Goal: Transaction & Acquisition: Purchase product/service

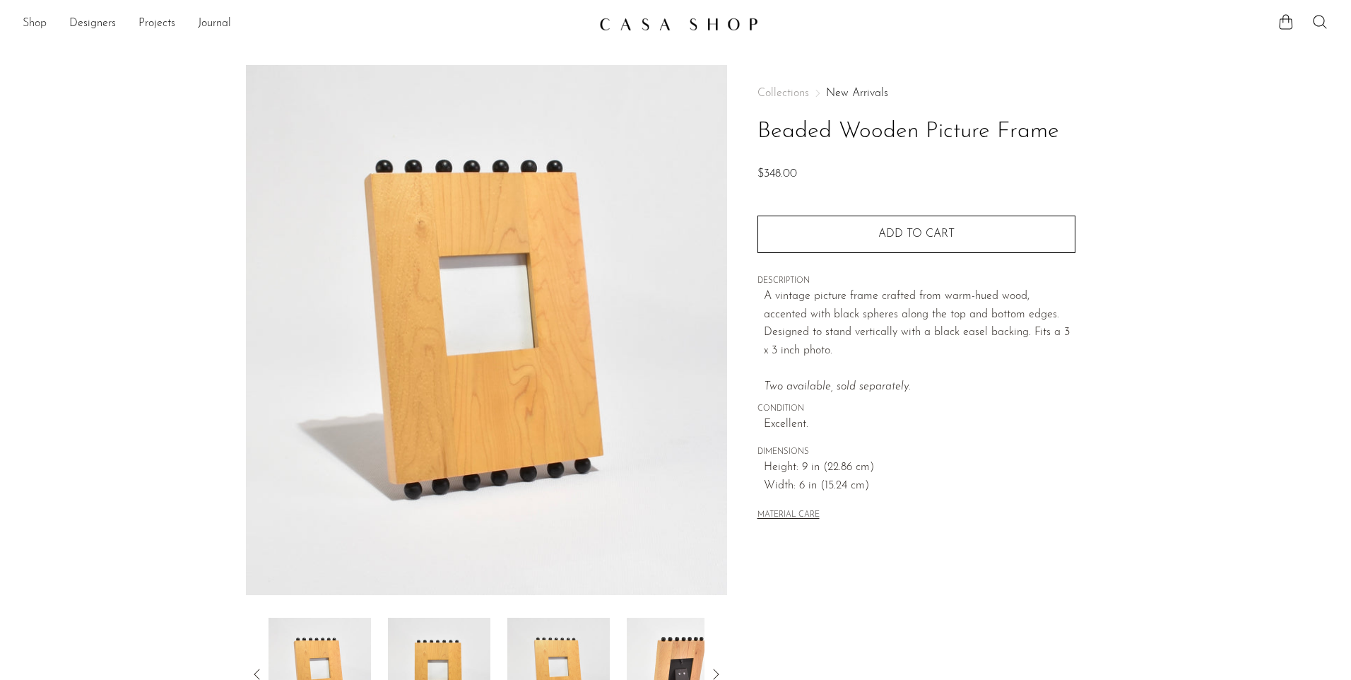
click at [33, 20] on link "Shop" at bounding box center [35, 24] width 24 height 18
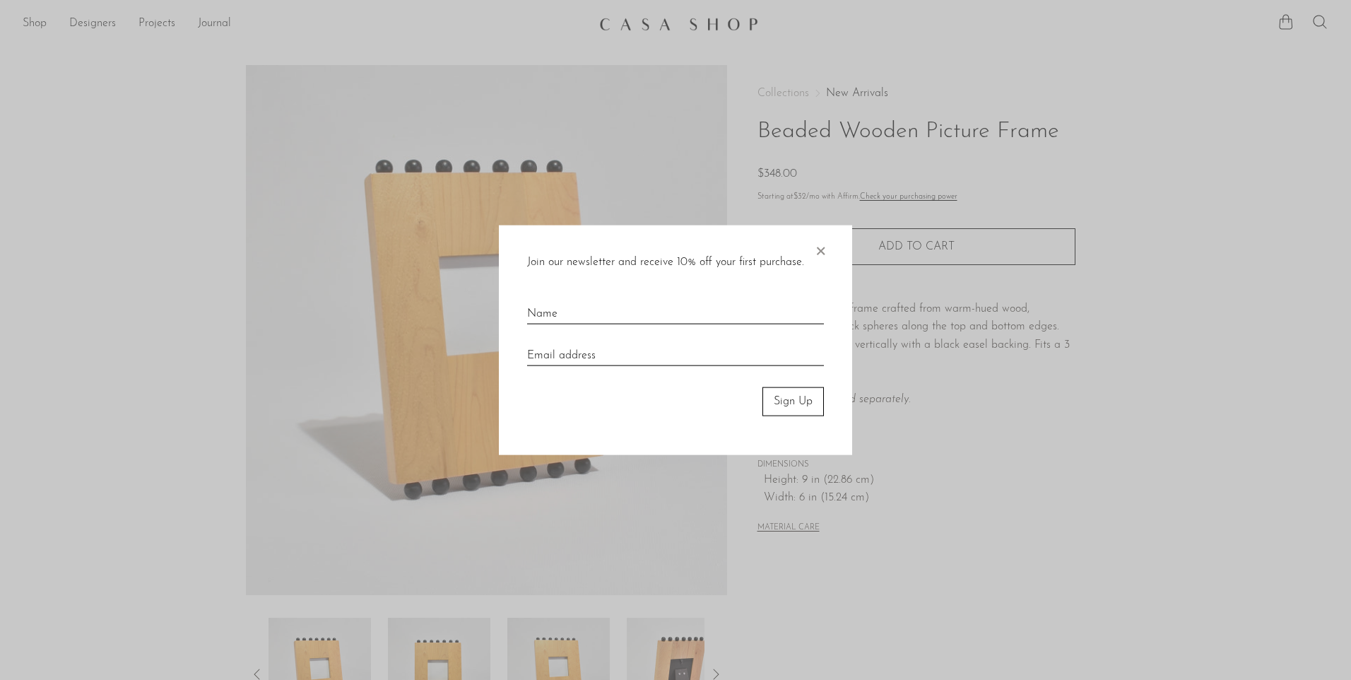
click at [819, 249] on span "×" at bounding box center [820, 247] width 14 height 45
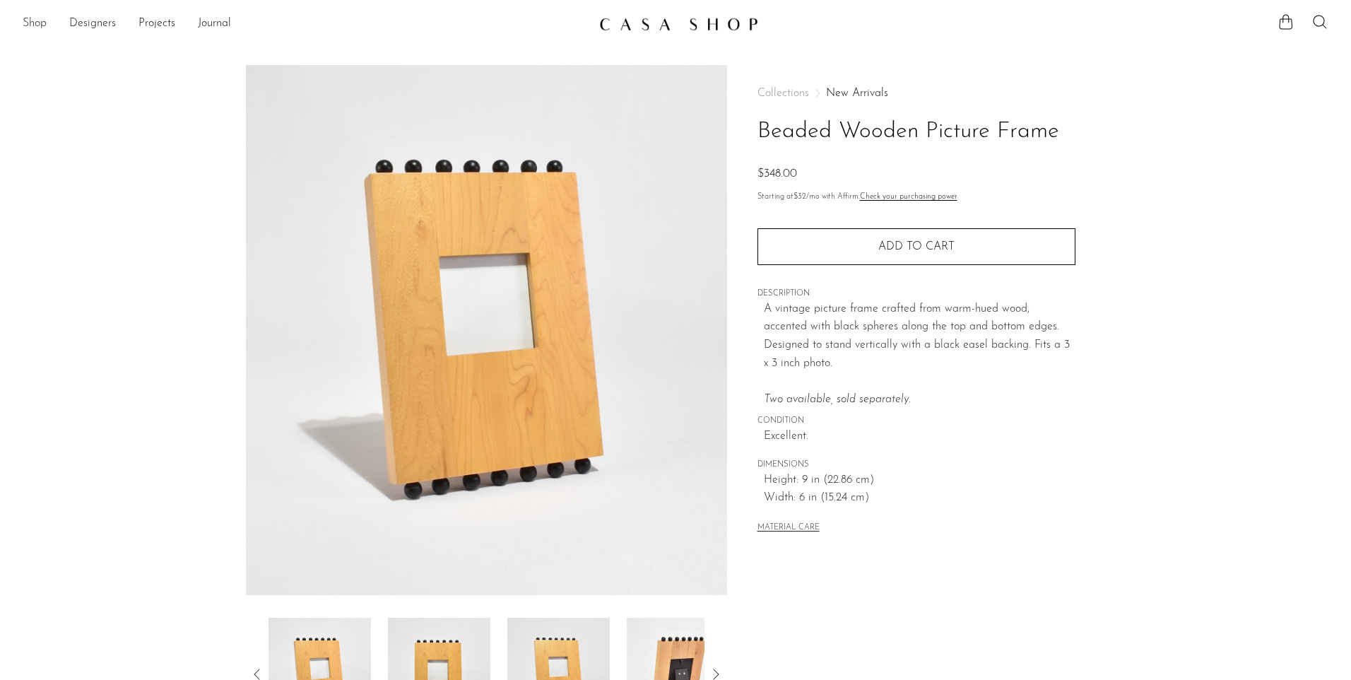
click at [28, 20] on link "Shop" at bounding box center [35, 24] width 24 height 18
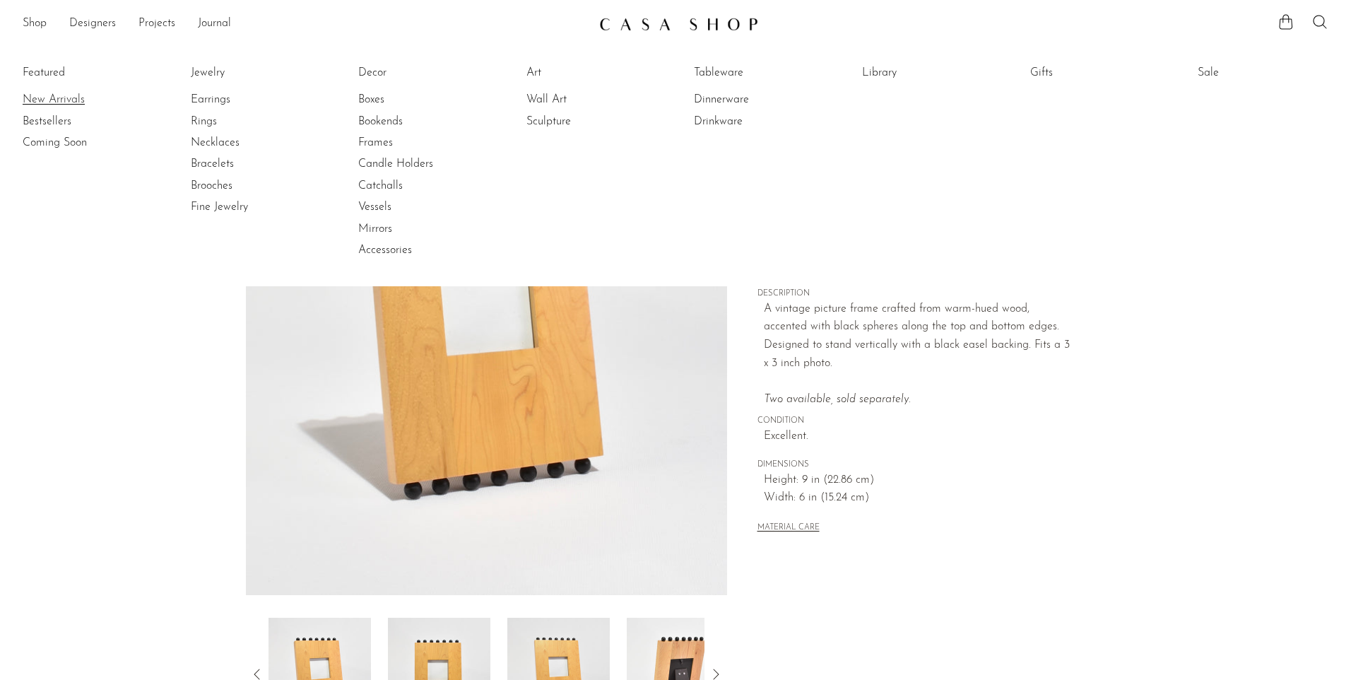
click at [47, 94] on link "New Arrivals" at bounding box center [76, 100] width 106 height 16
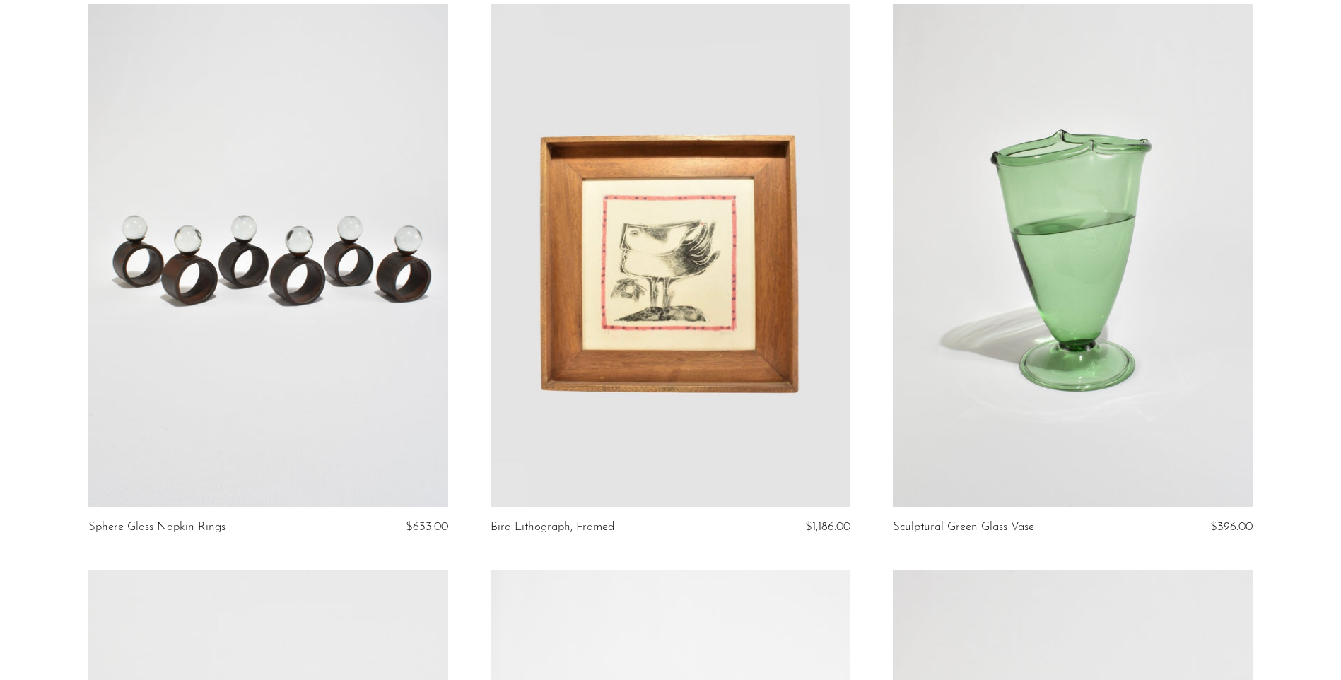
scroll to position [141, 0]
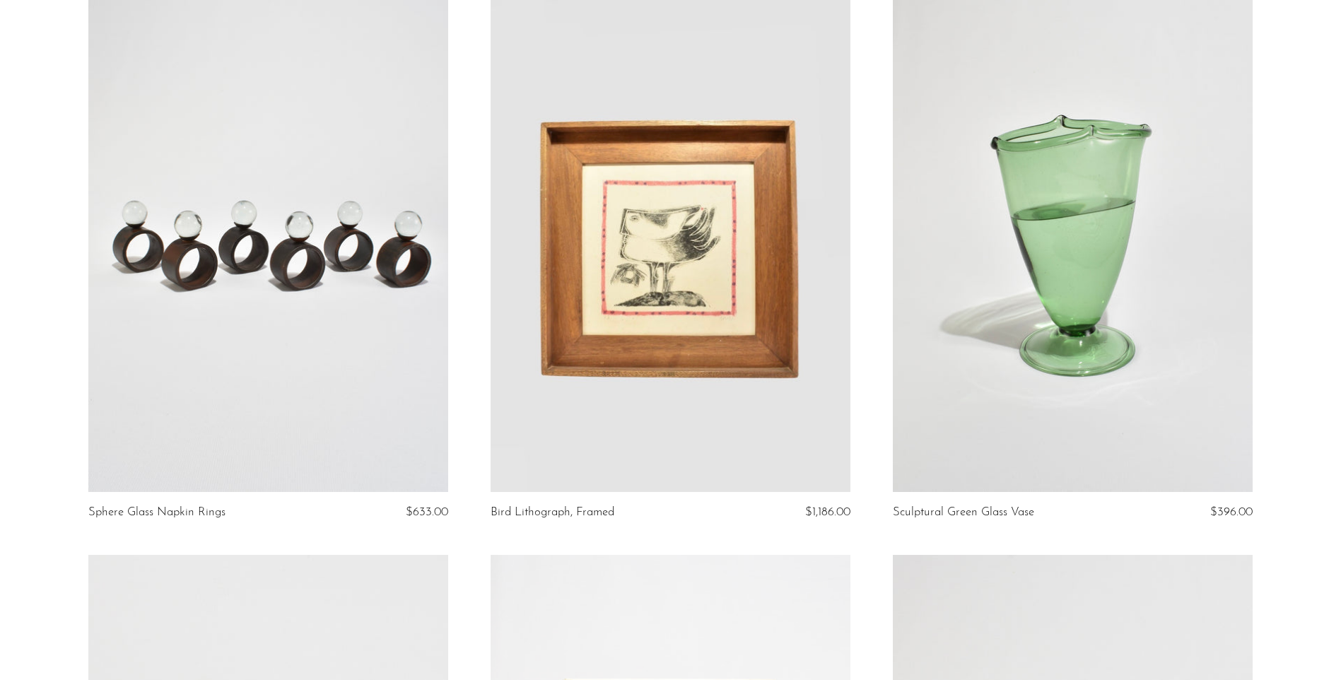
click at [670, 299] on link at bounding box center [671, 241] width 360 height 504
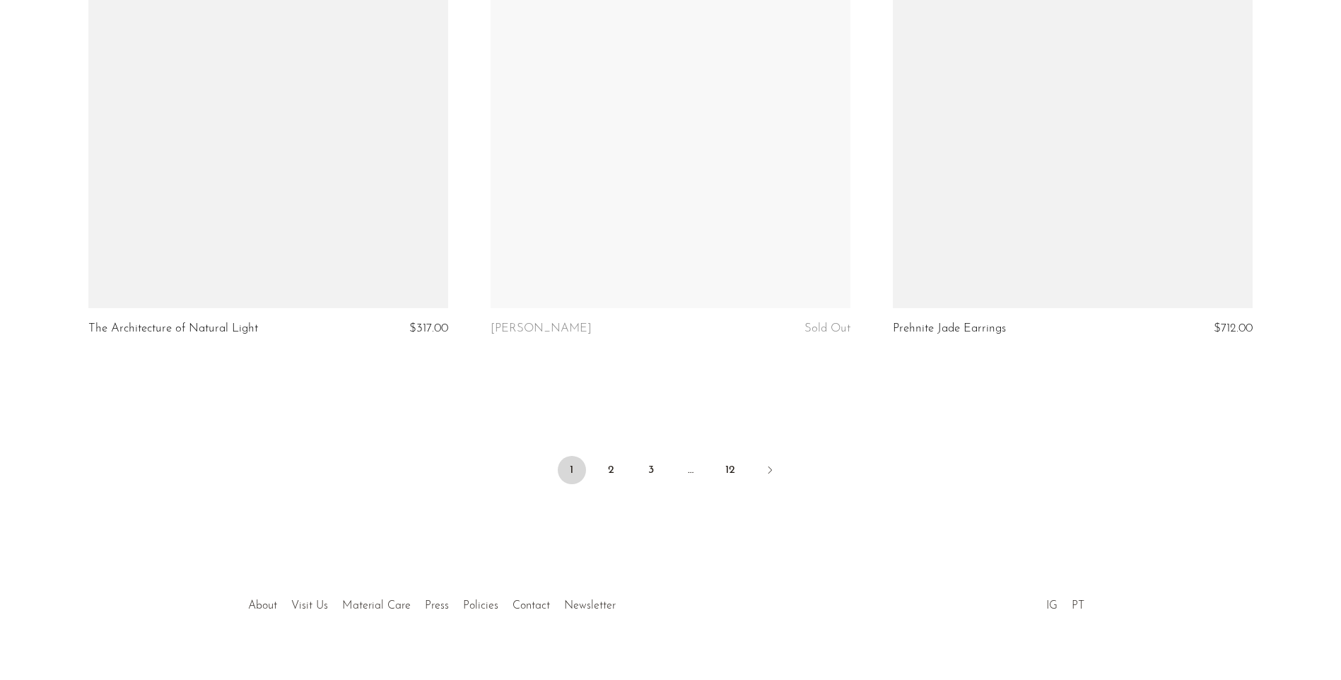
scroll to position [6574, 0]
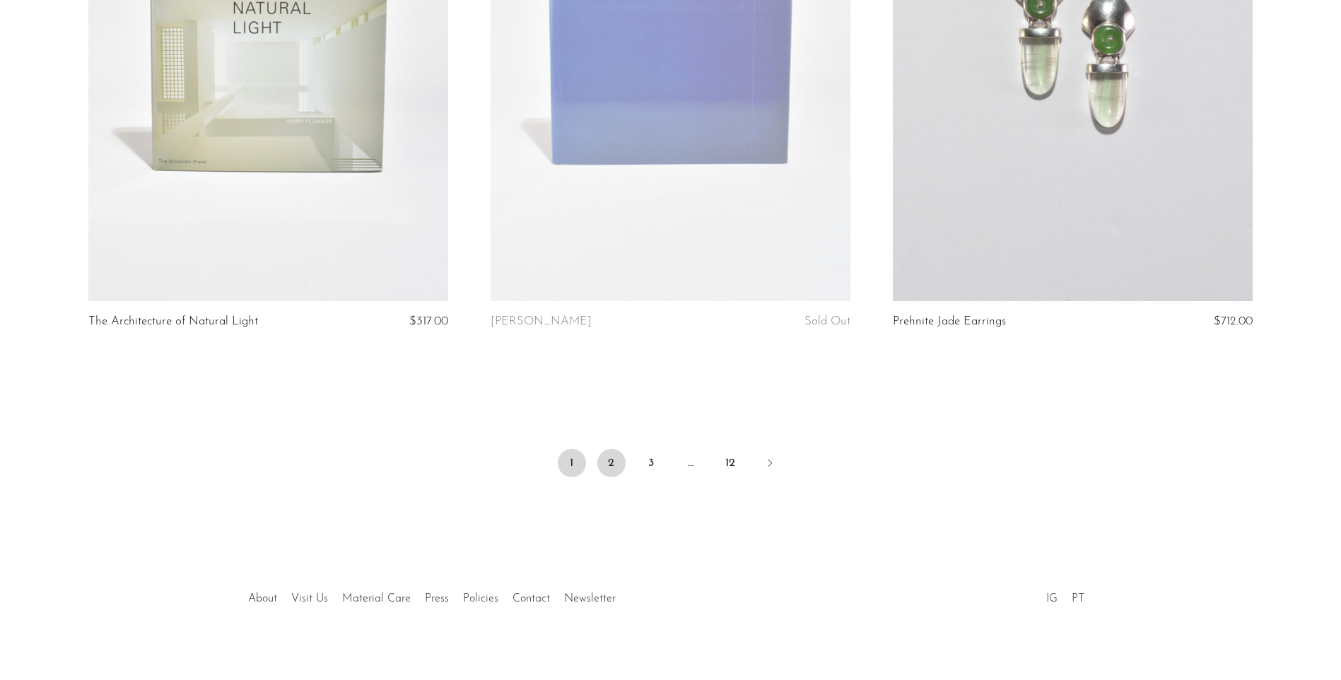
click at [616, 449] on link "2" at bounding box center [611, 463] width 28 height 28
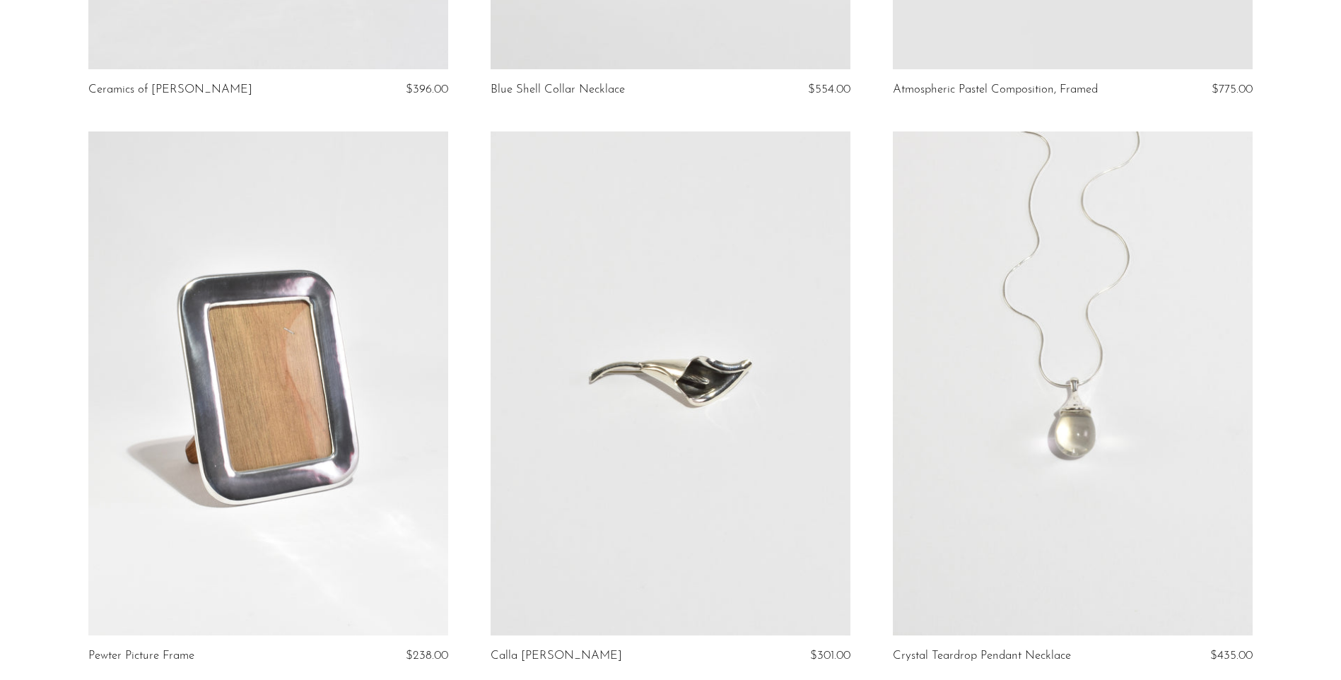
scroll to position [1202, 0]
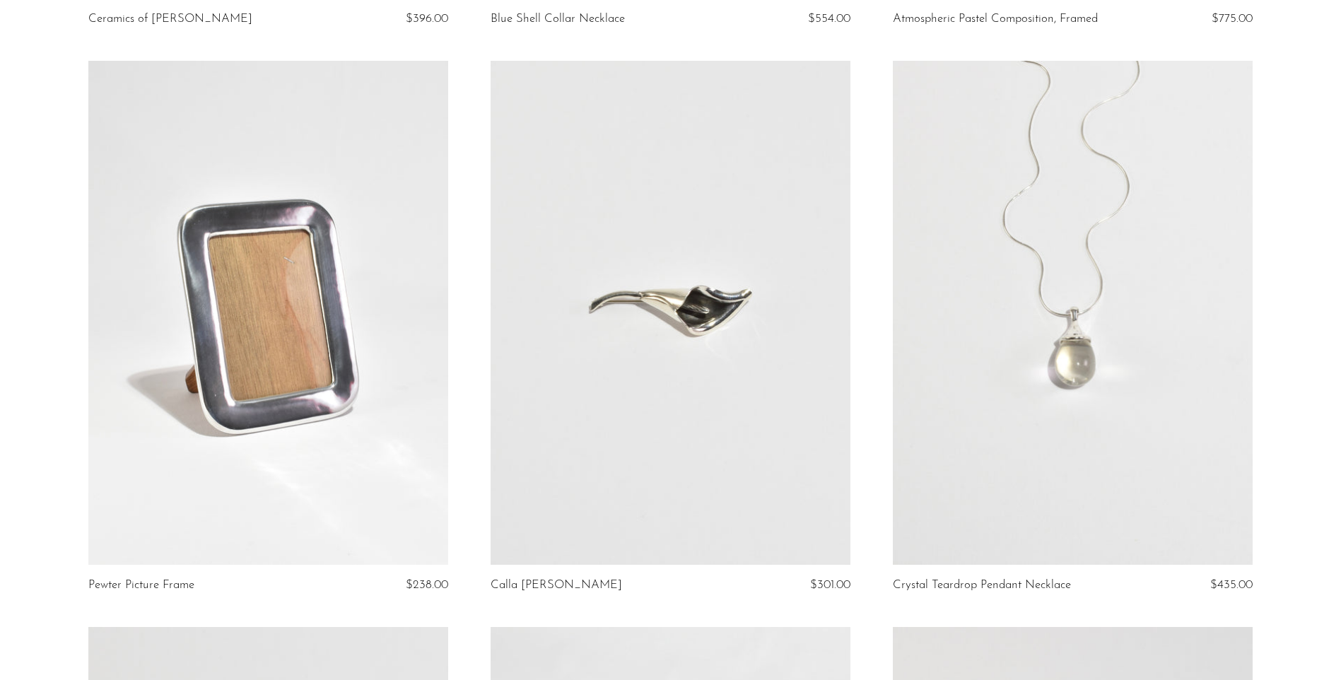
click at [217, 269] on link at bounding box center [268, 313] width 360 height 504
click at [612, 319] on link at bounding box center [671, 313] width 360 height 504
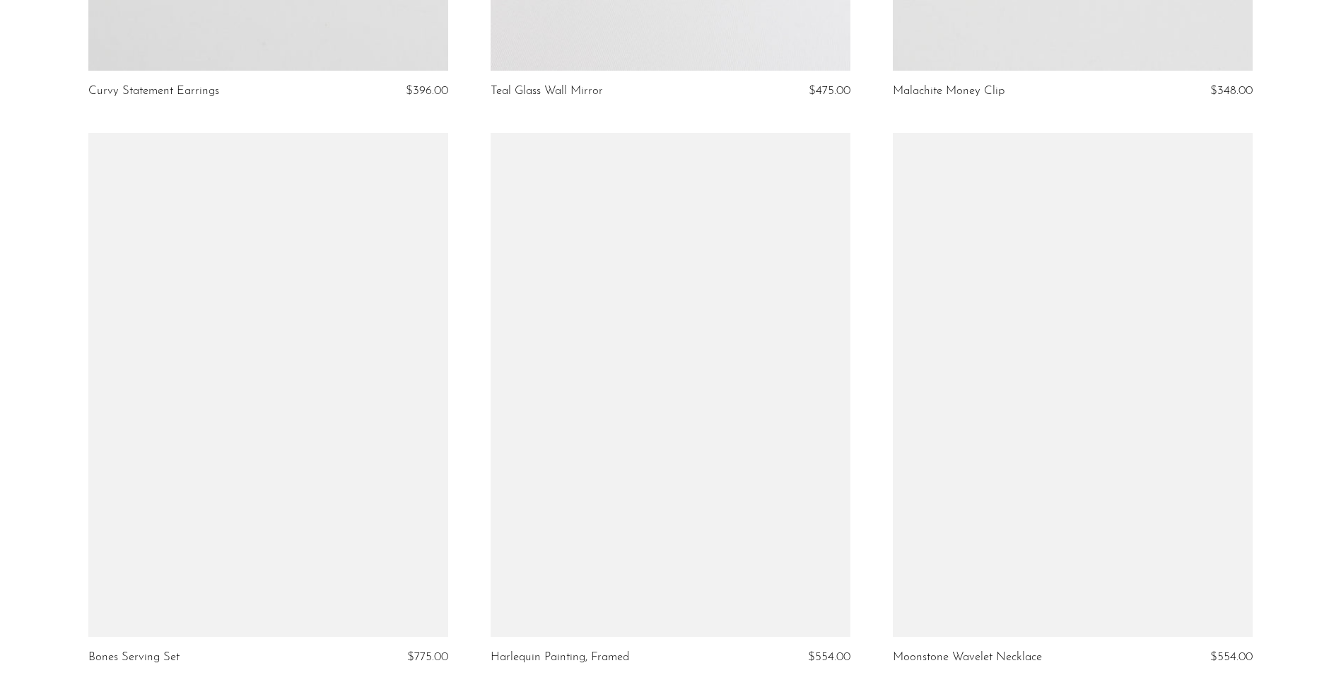
scroll to position [2332, 0]
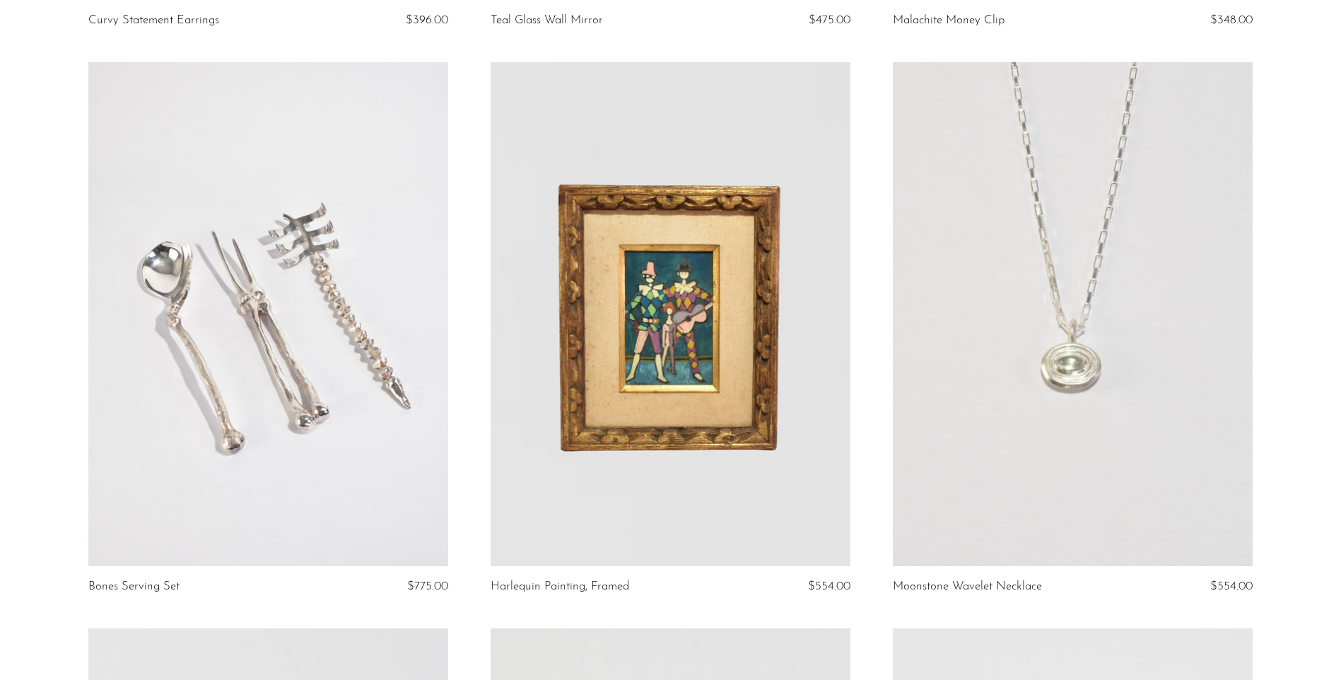
click at [628, 313] on link at bounding box center [671, 314] width 360 height 504
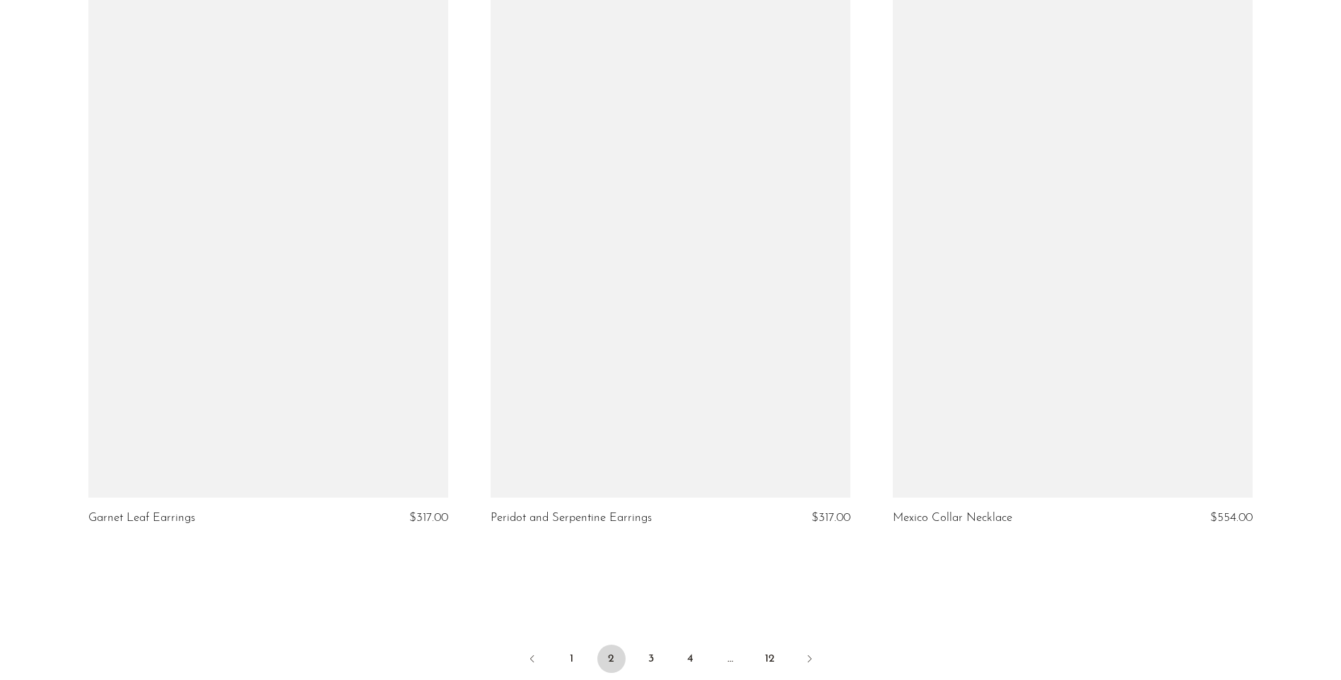
scroll to position [6573, 0]
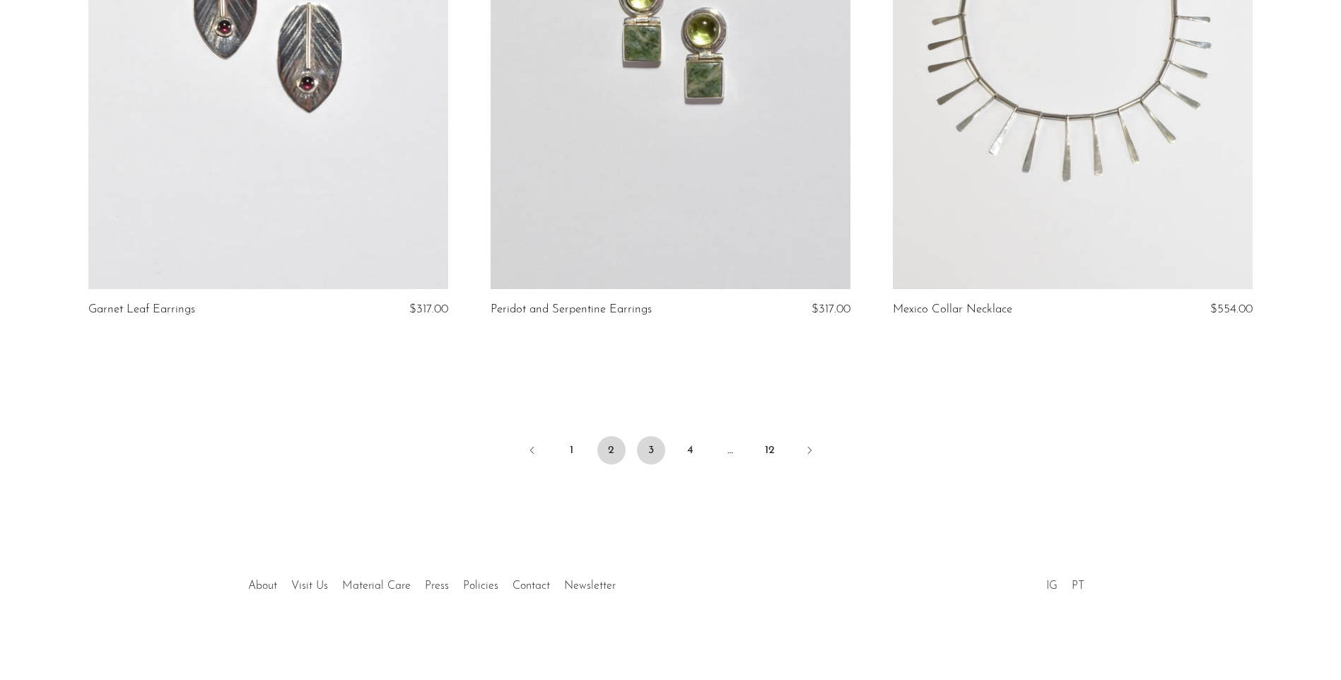
click at [646, 450] on link "3" at bounding box center [651, 450] width 28 height 28
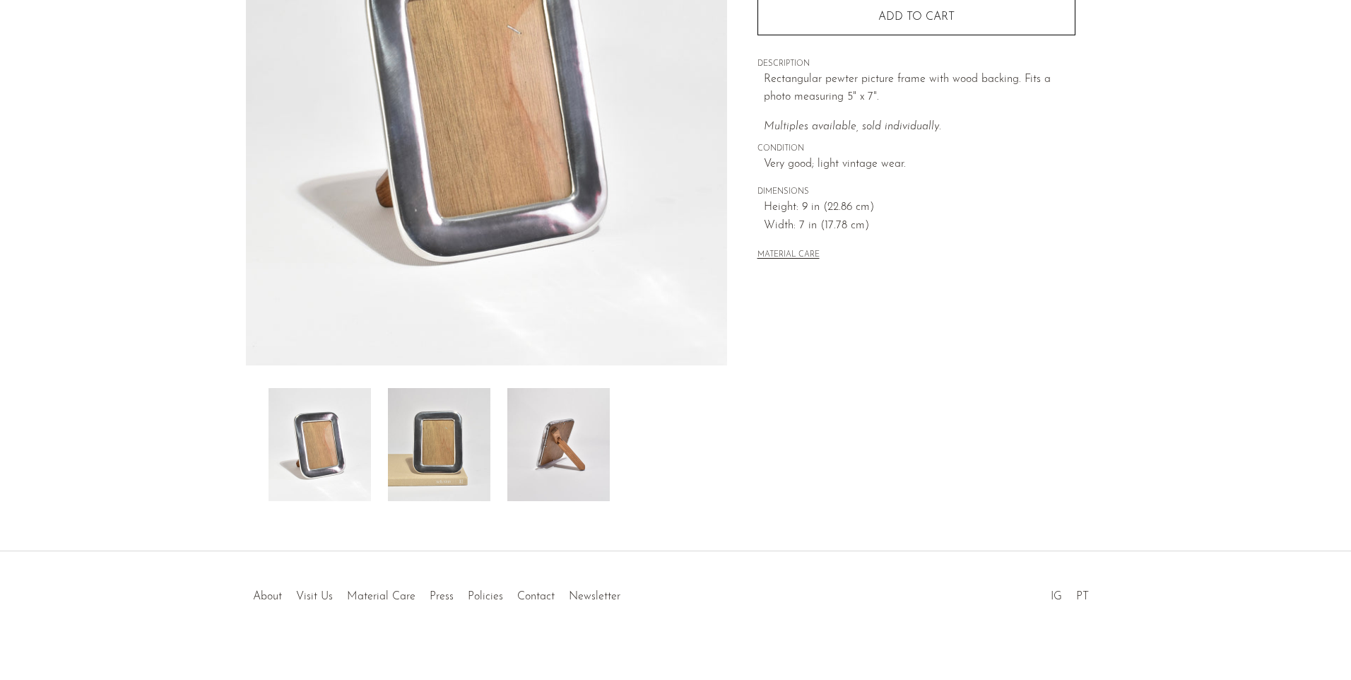
scroll to position [240, 0]
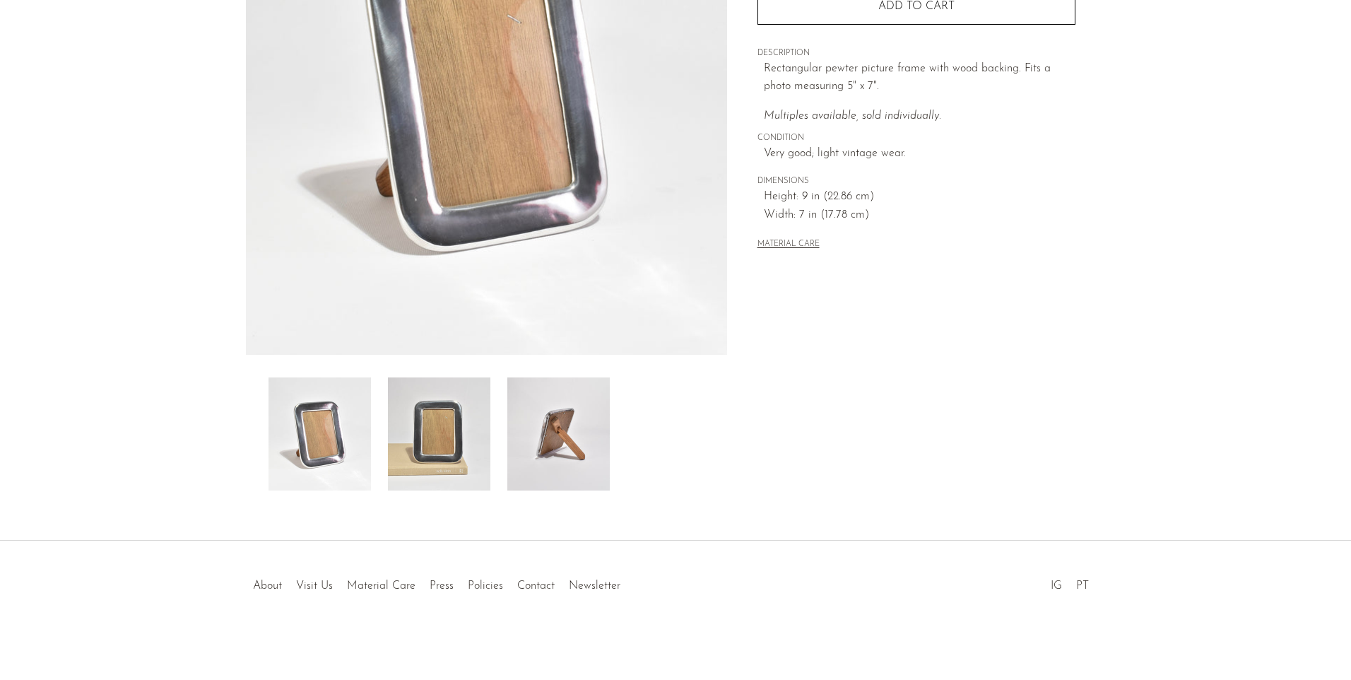
click at [584, 444] on img at bounding box center [558, 433] width 102 height 113
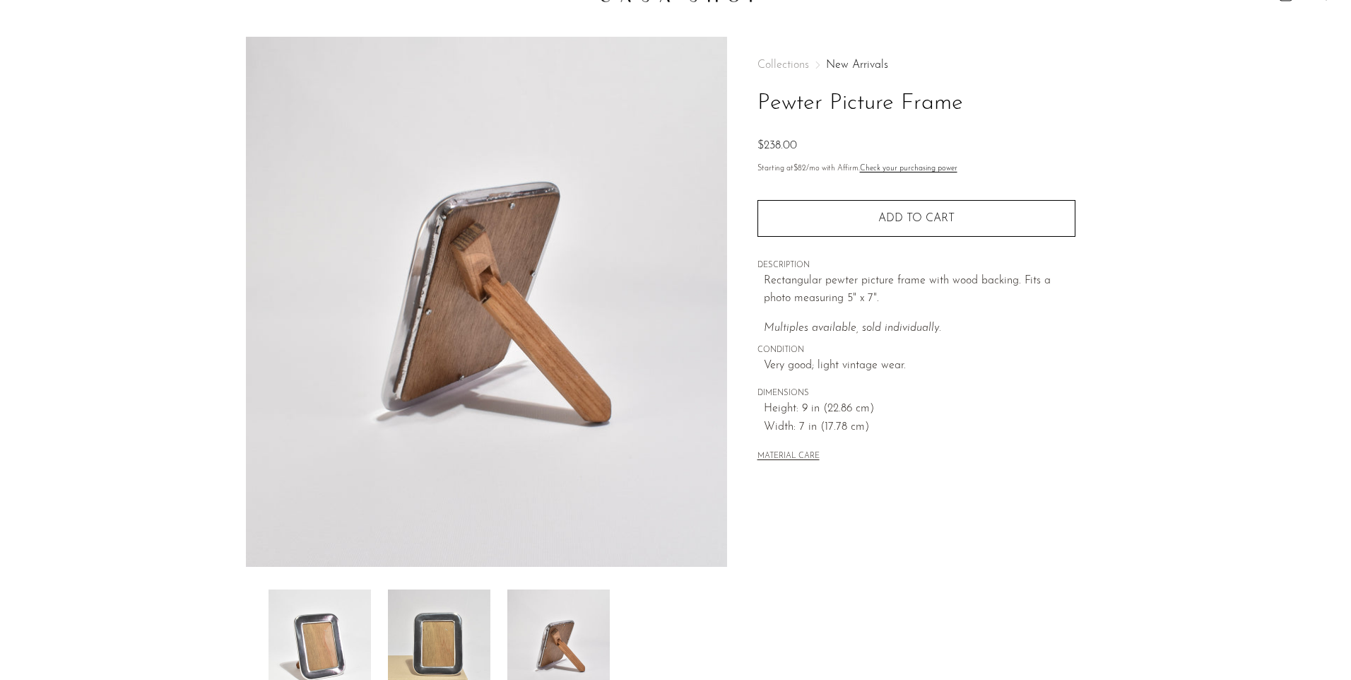
scroll to position [170, 0]
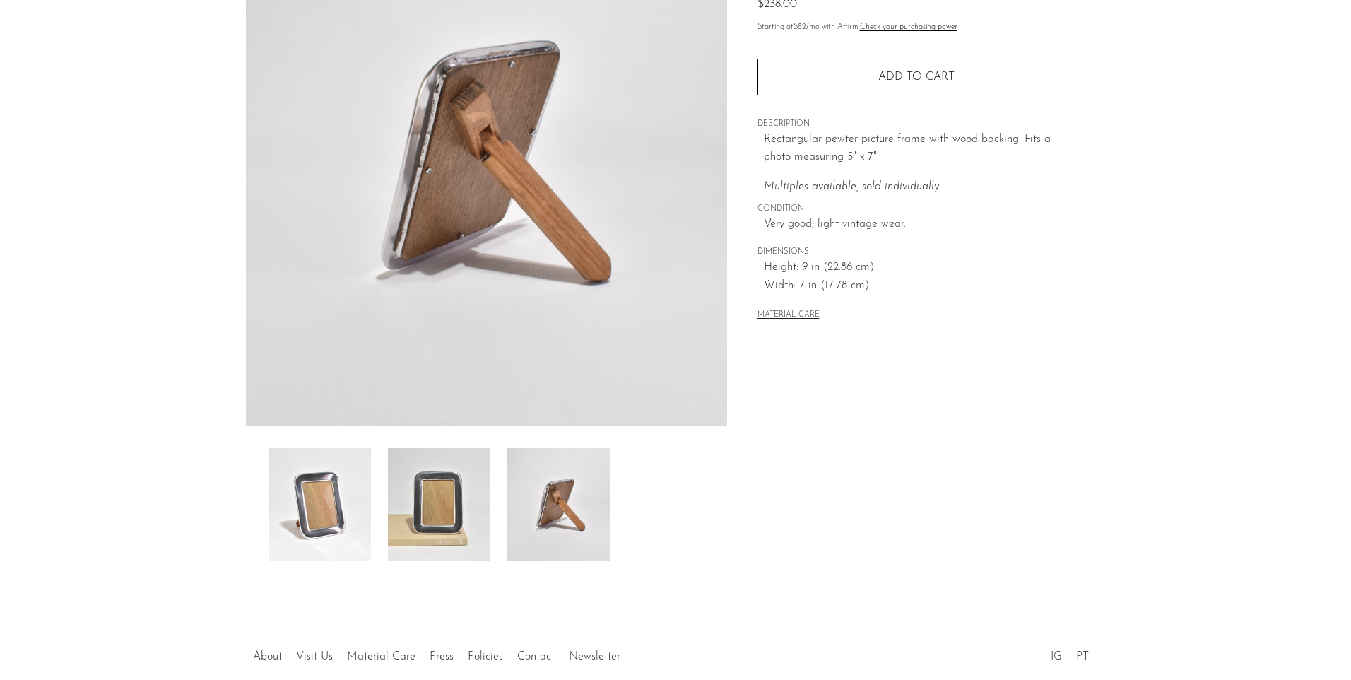
click at [453, 466] on img at bounding box center [439, 504] width 102 height 113
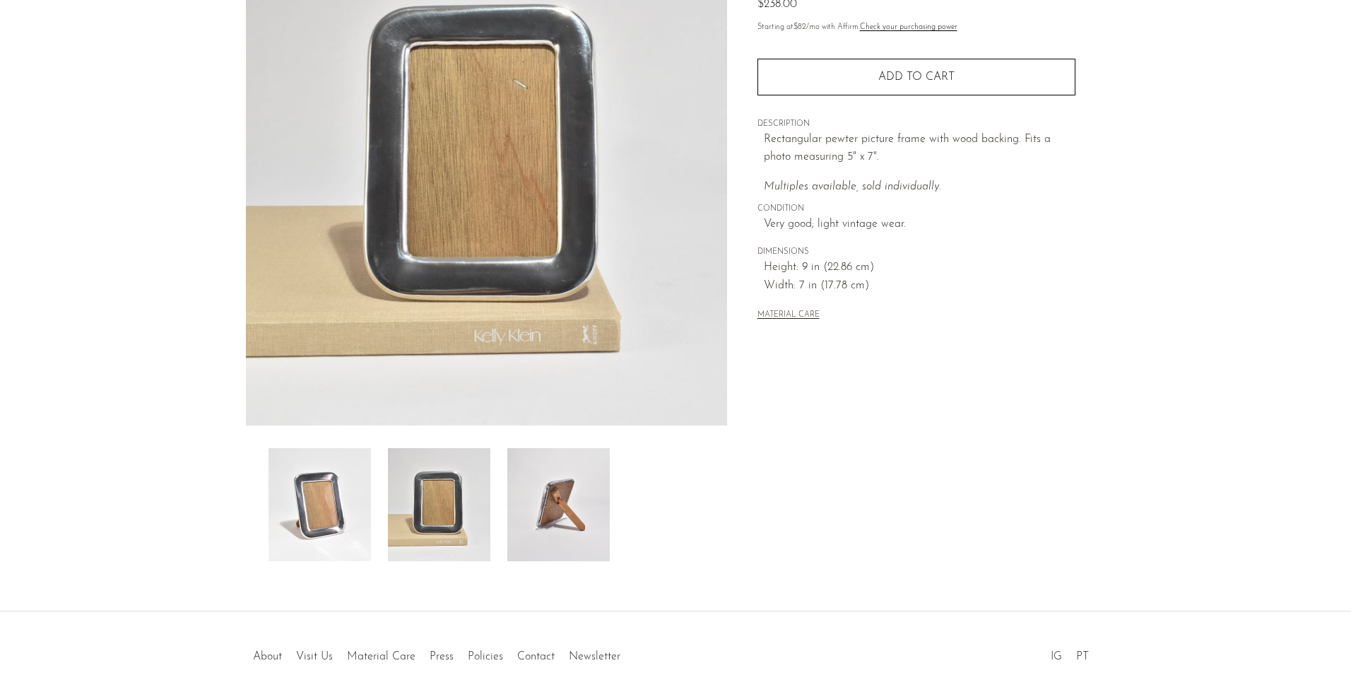
click at [321, 459] on img at bounding box center [320, 504] width 102 height 113
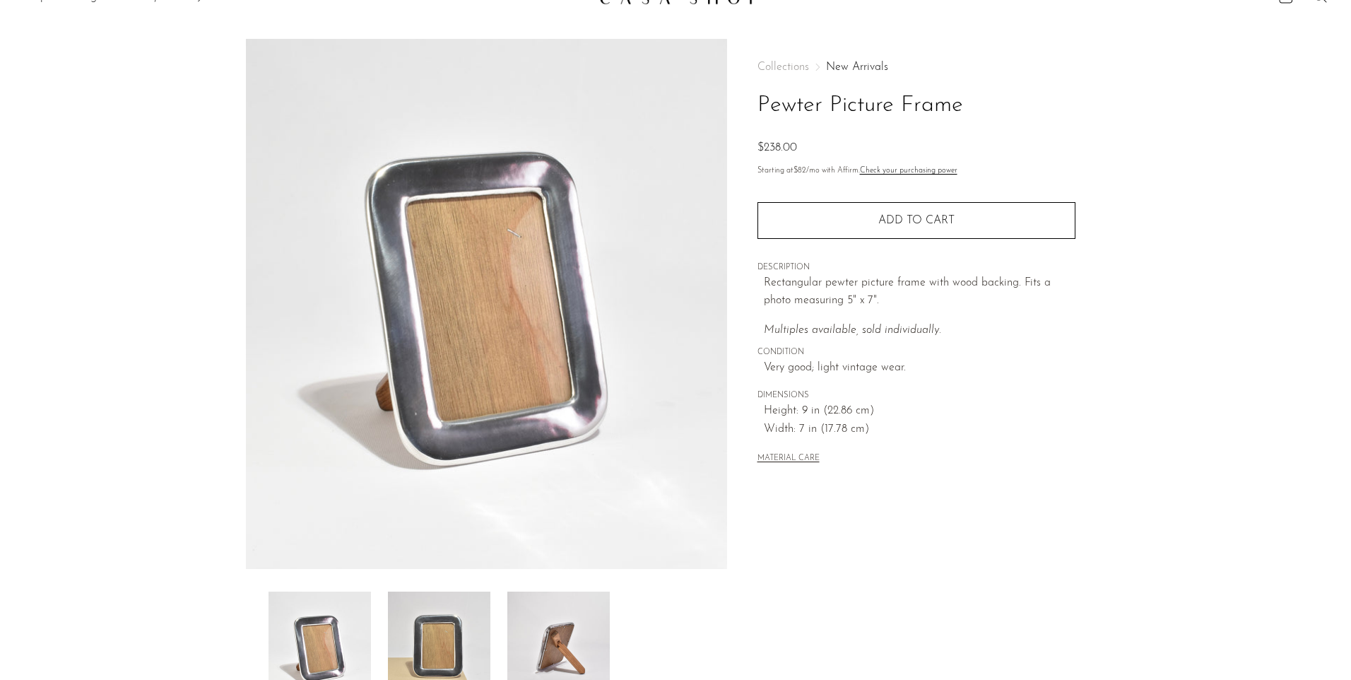
scroll to position [0, 0]
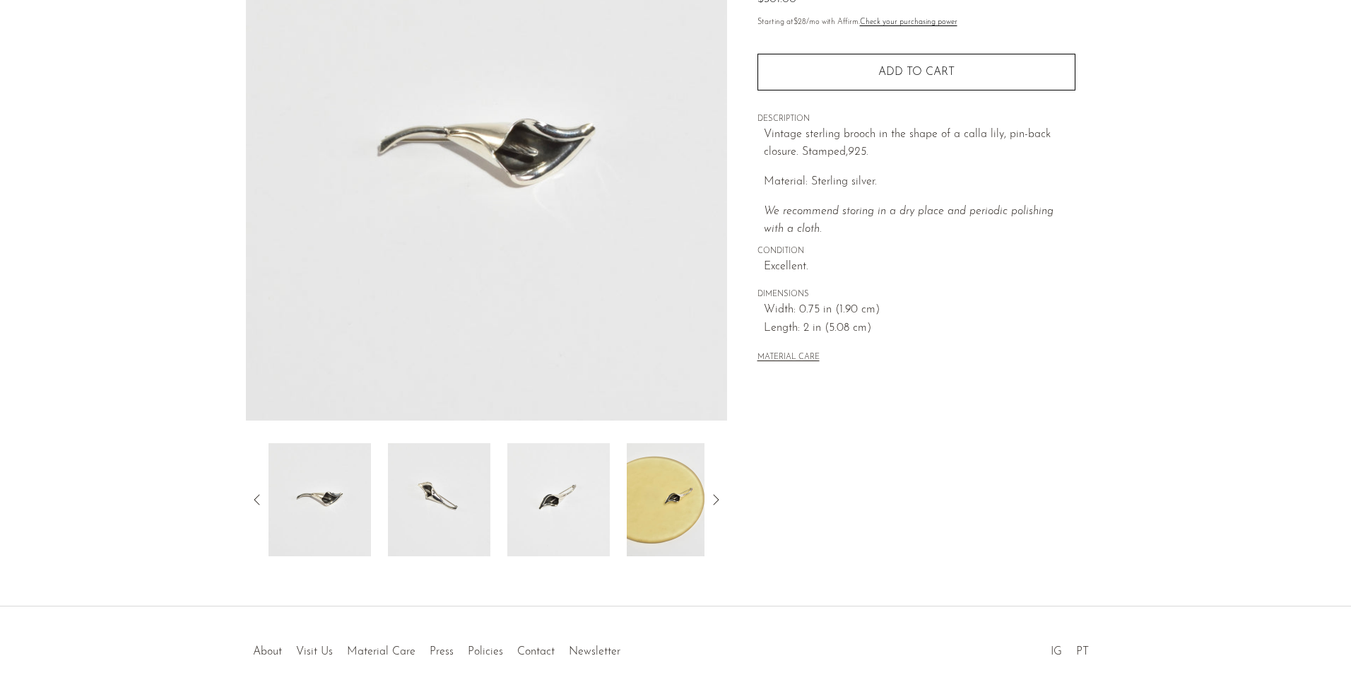
scroll to position [212, 0]
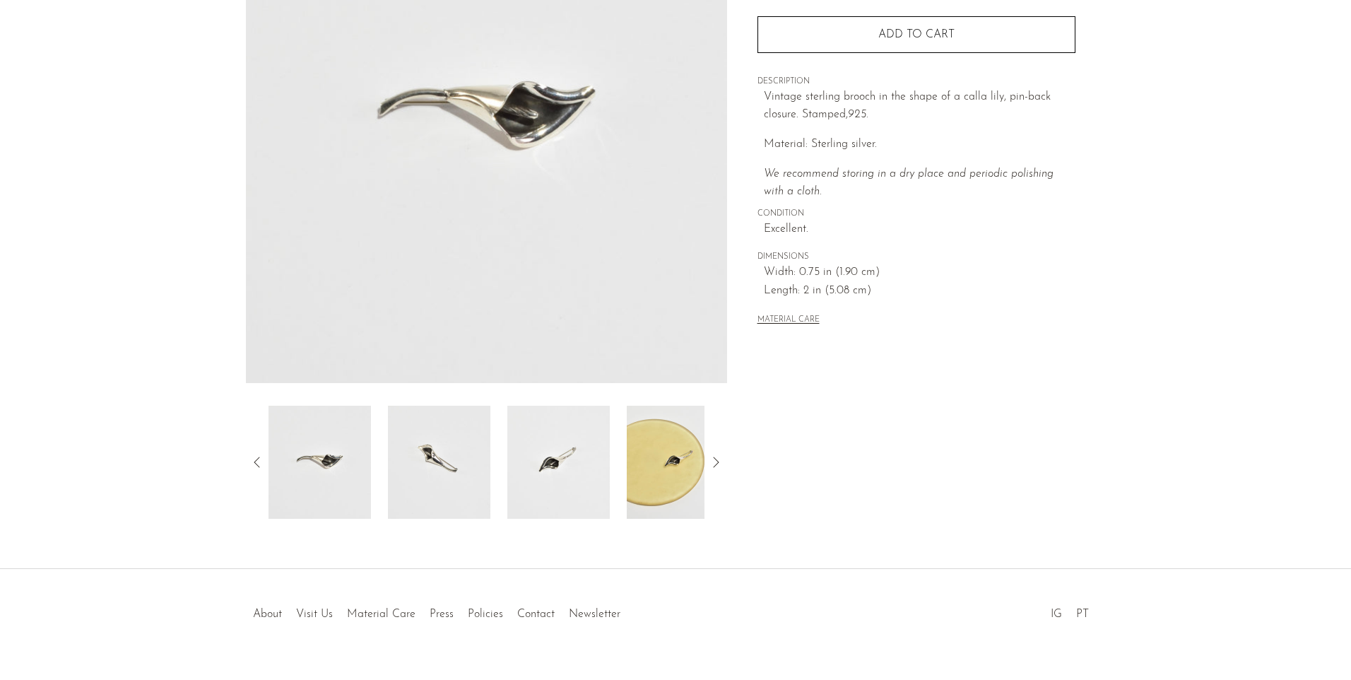
click at [428, 457] on img at bounding box center [439, 462] width 102 height 113
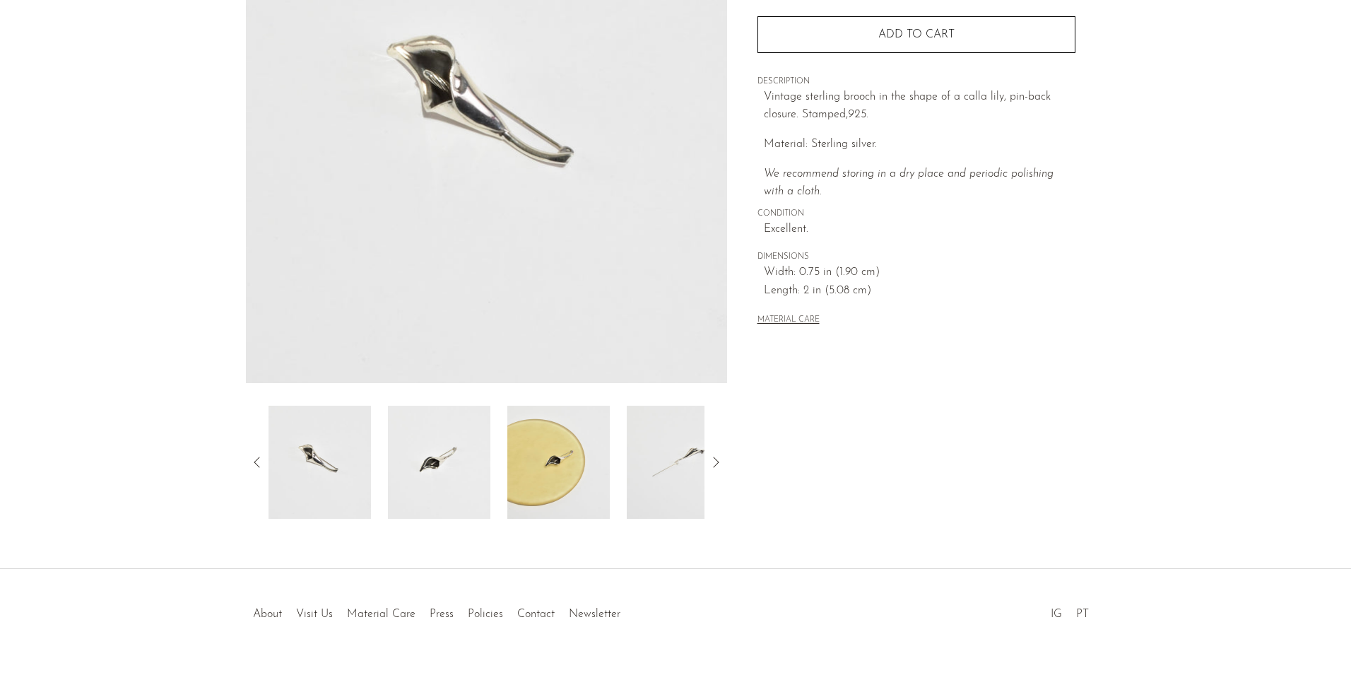
click at [544, 469] on img at bounding box center [558, 462] width 102 height 113
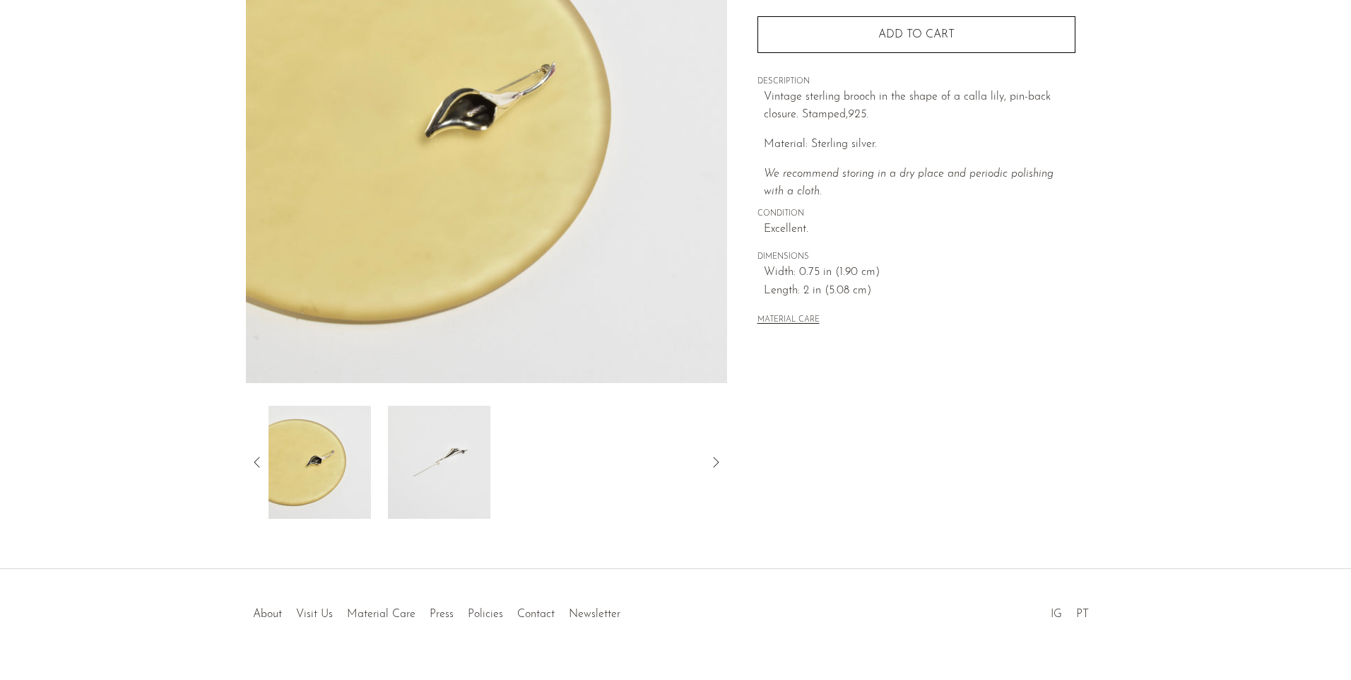
click at [420, 453] on img at bounding box center [439, 462] width 102 height 113
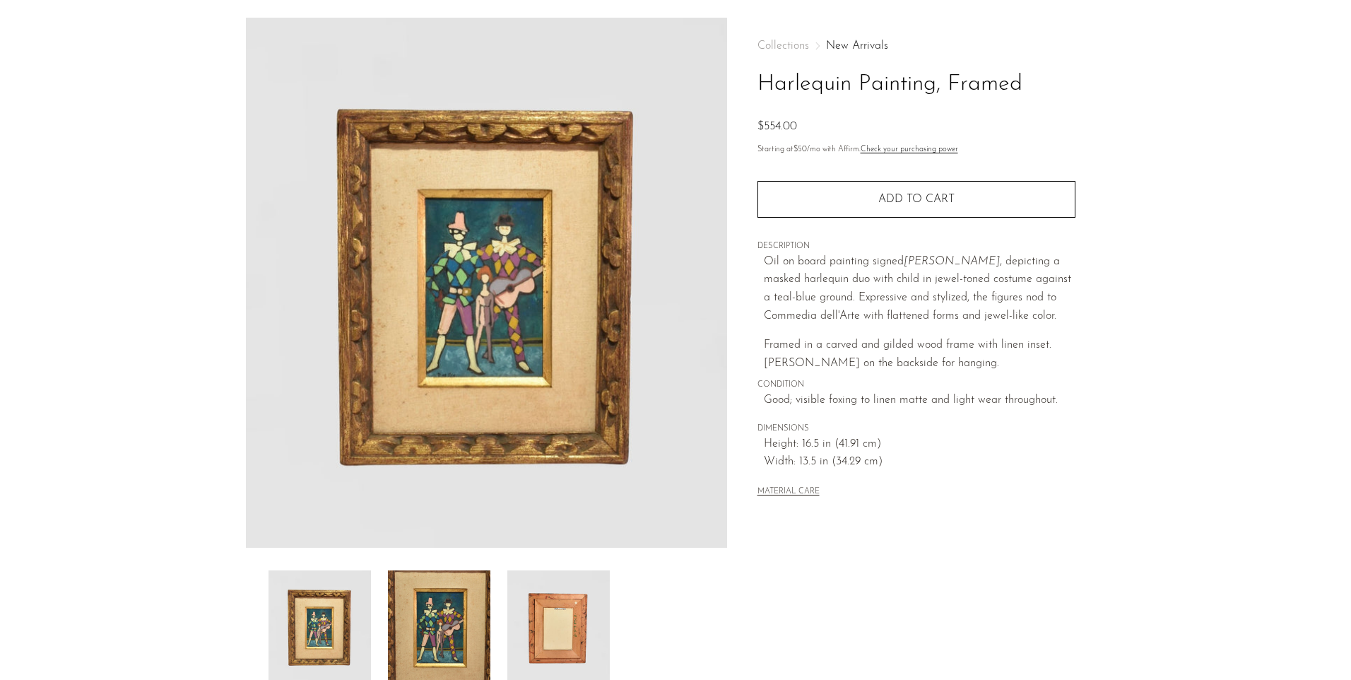
scroll to position [71, 0]
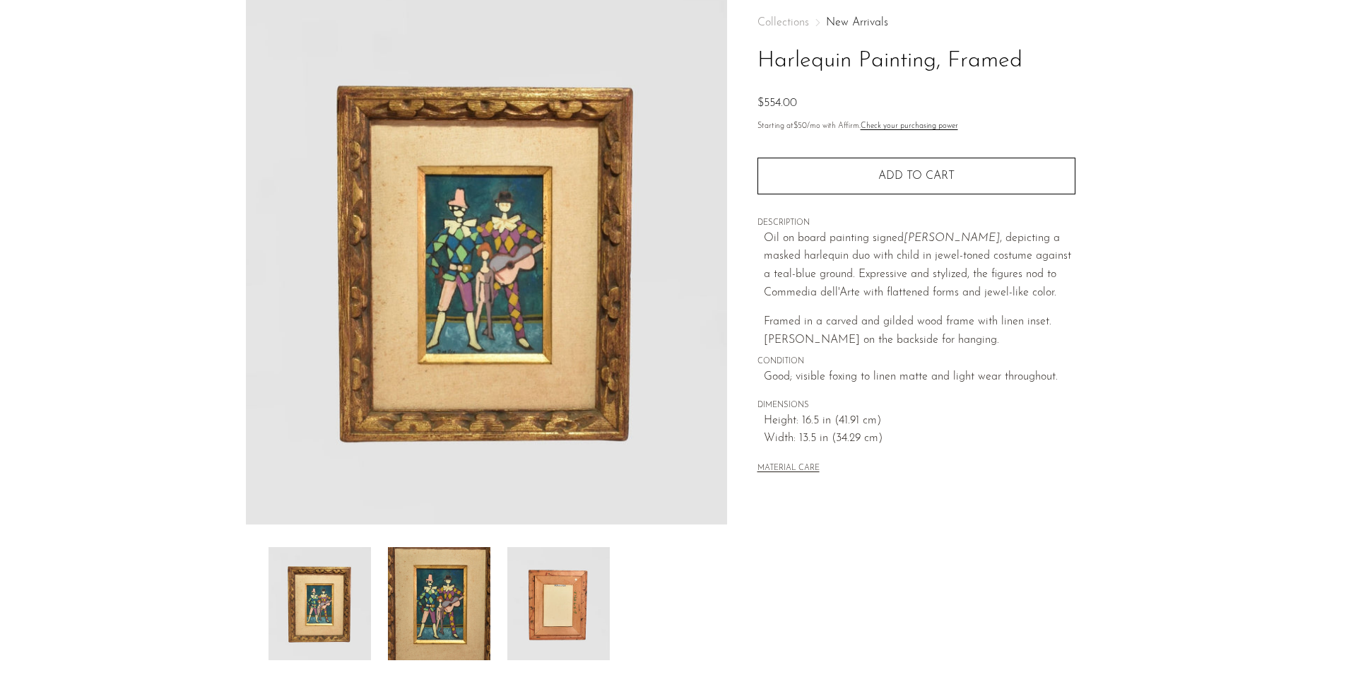
click at [440, 608] on img at bounding box center [439, 603] width 102 height 113
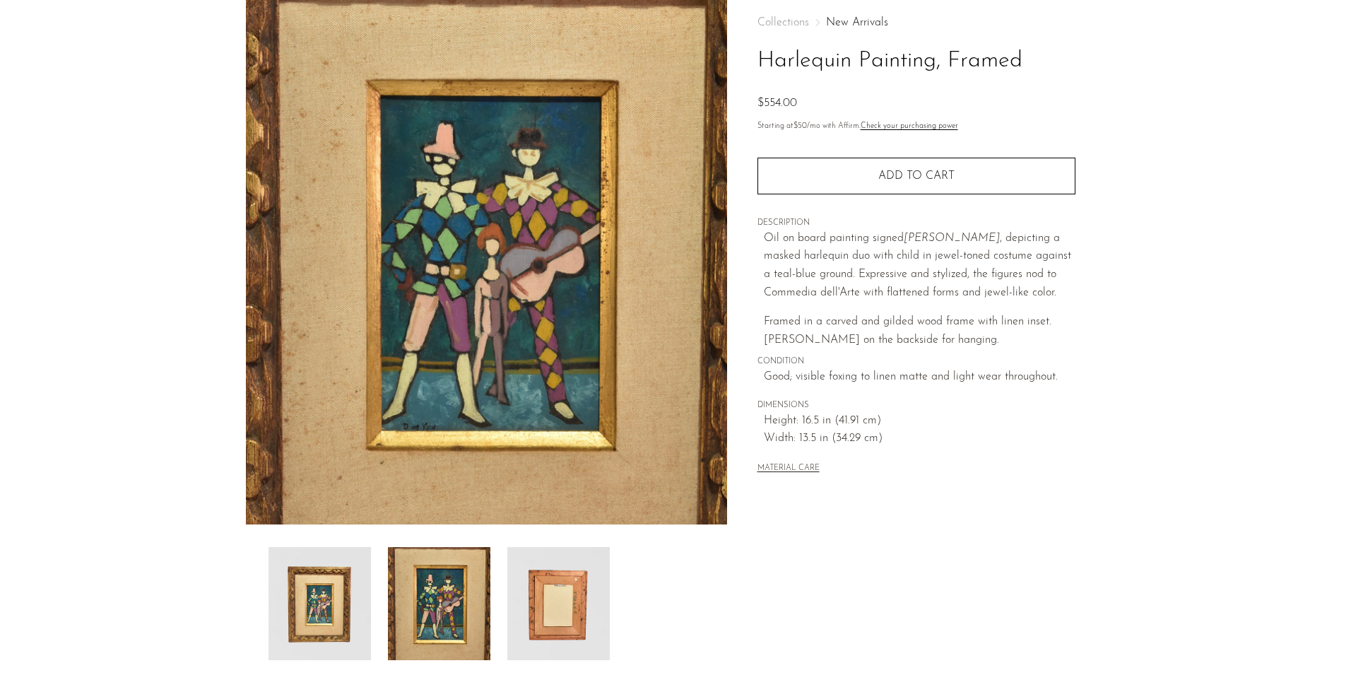
click at [540, 604] on img at bounding box center [558, 603] width 102 height 113
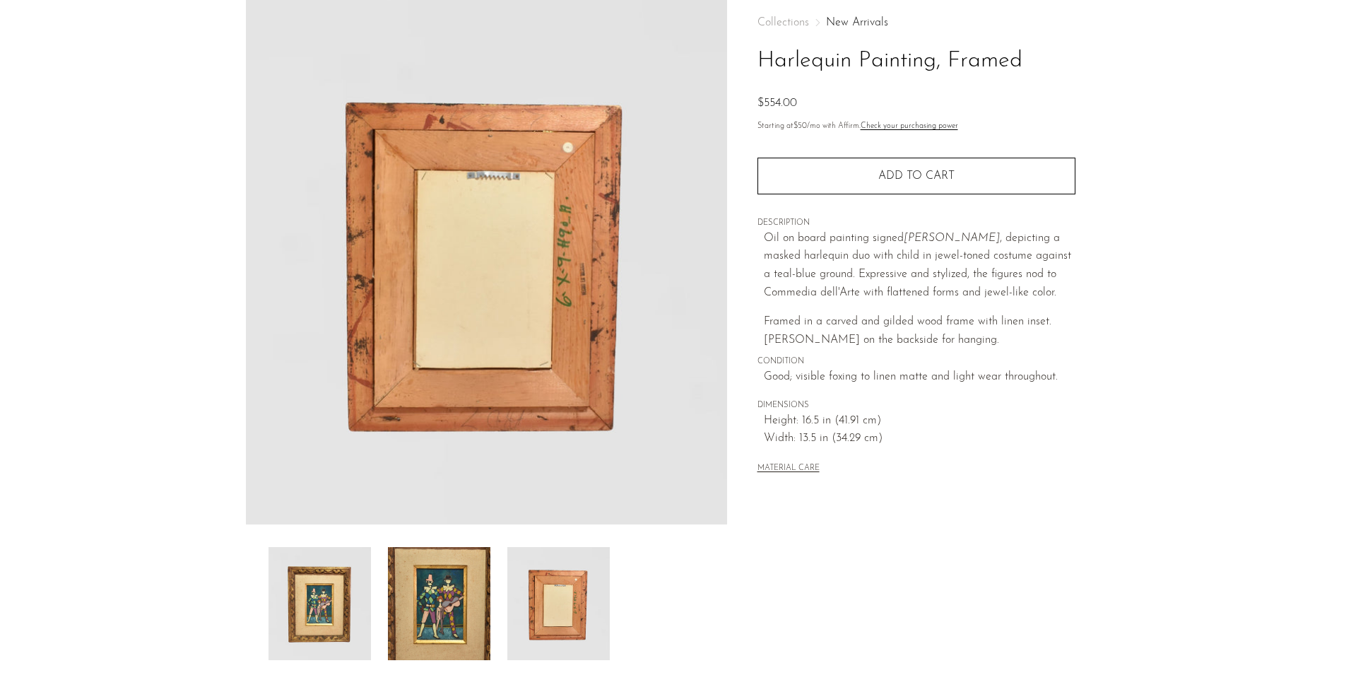
click at [344, 589] on img at bounding box center [320, 603] width 102 height 113
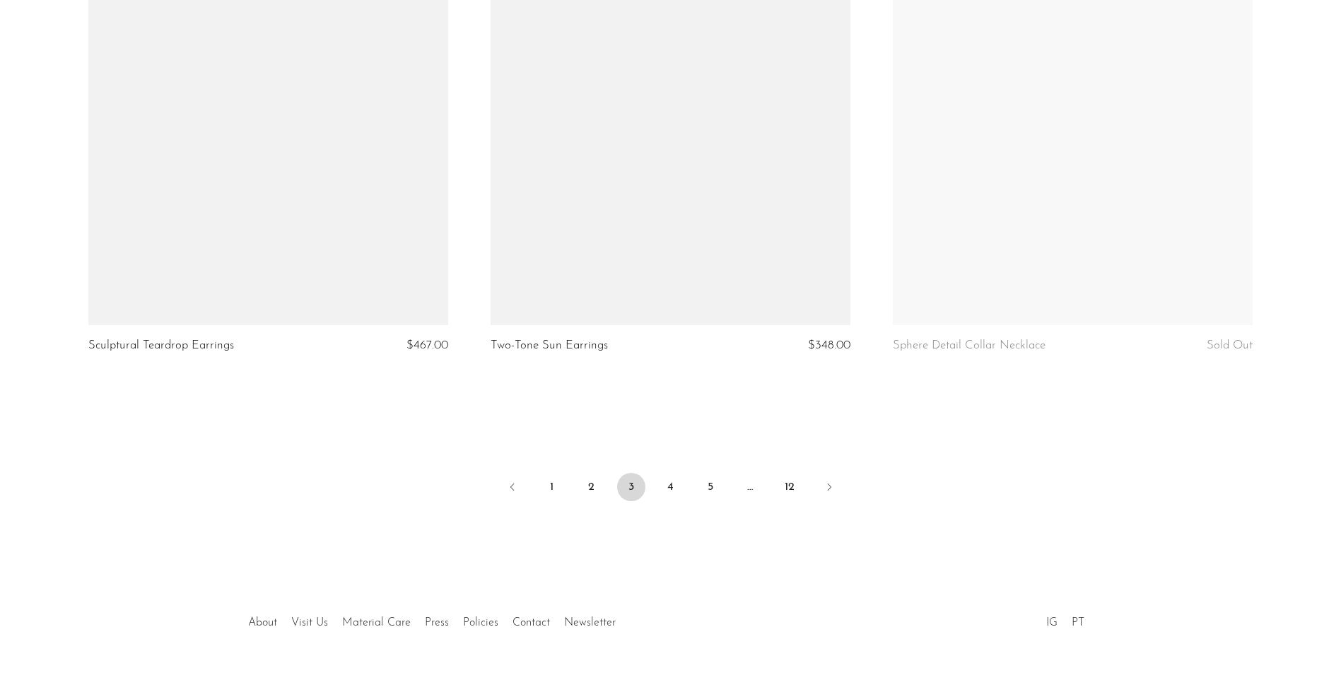
scroll to position [6574, 0]
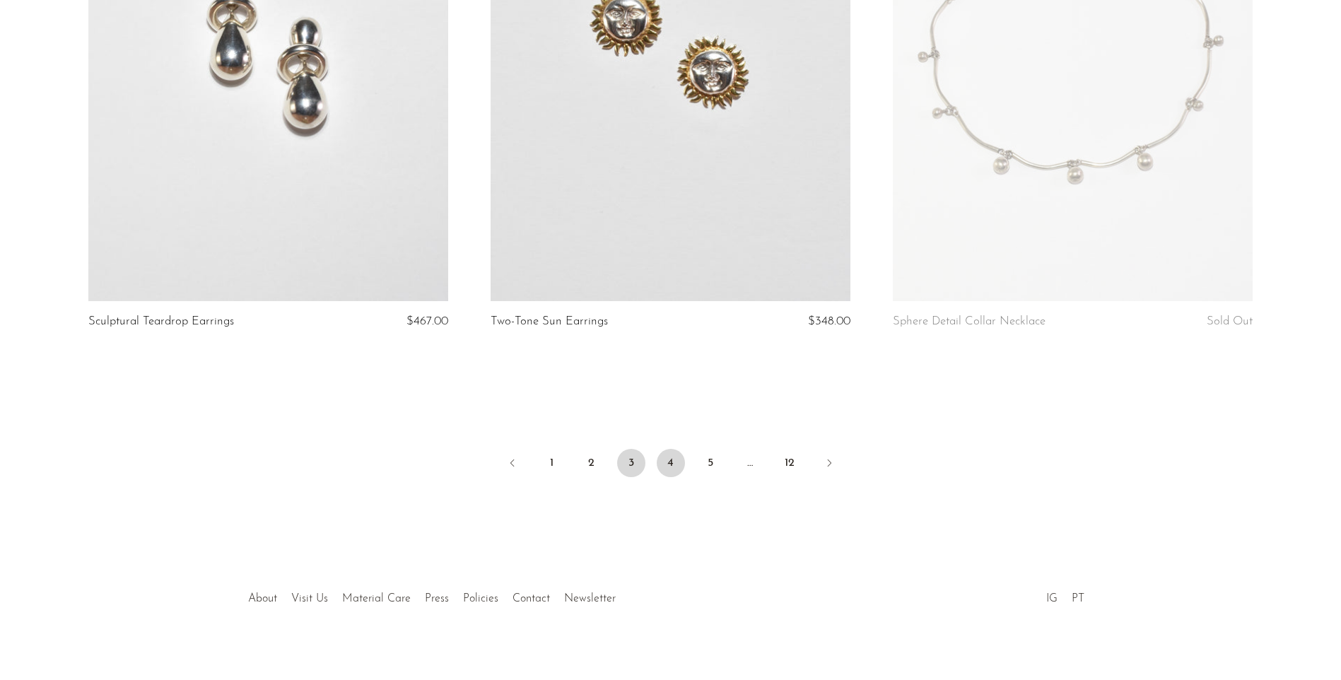
click at [669, 452] on link "4" at bounding box center [671, 463] width 28 height 28
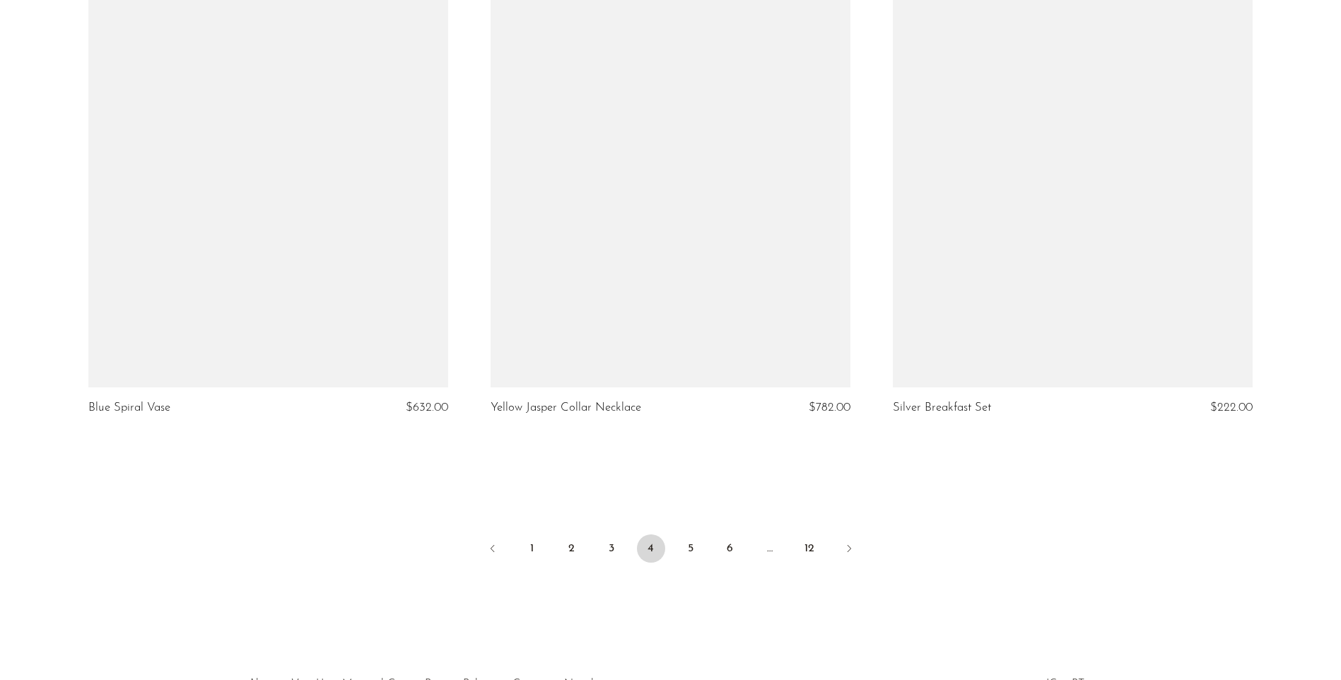
scroll to position [6502, 0]
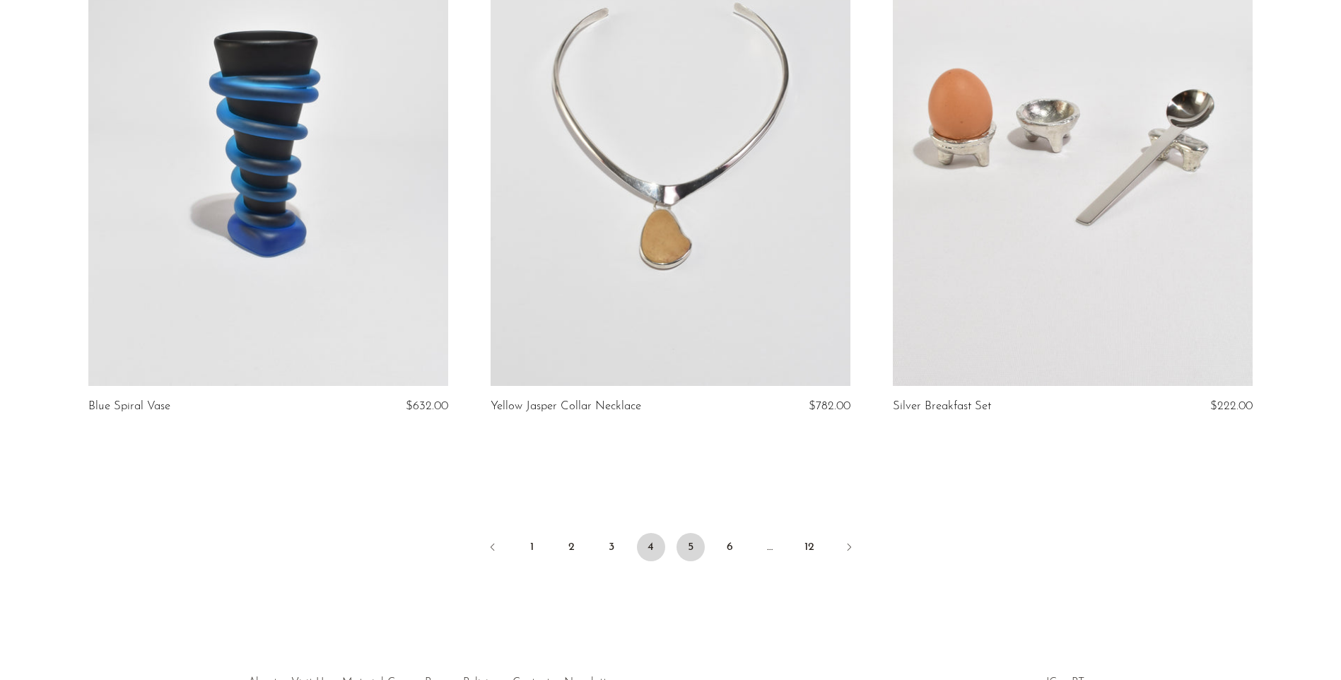
click at [681, 533] on link "5" at bounding box center [690, 547] width 28 height 28
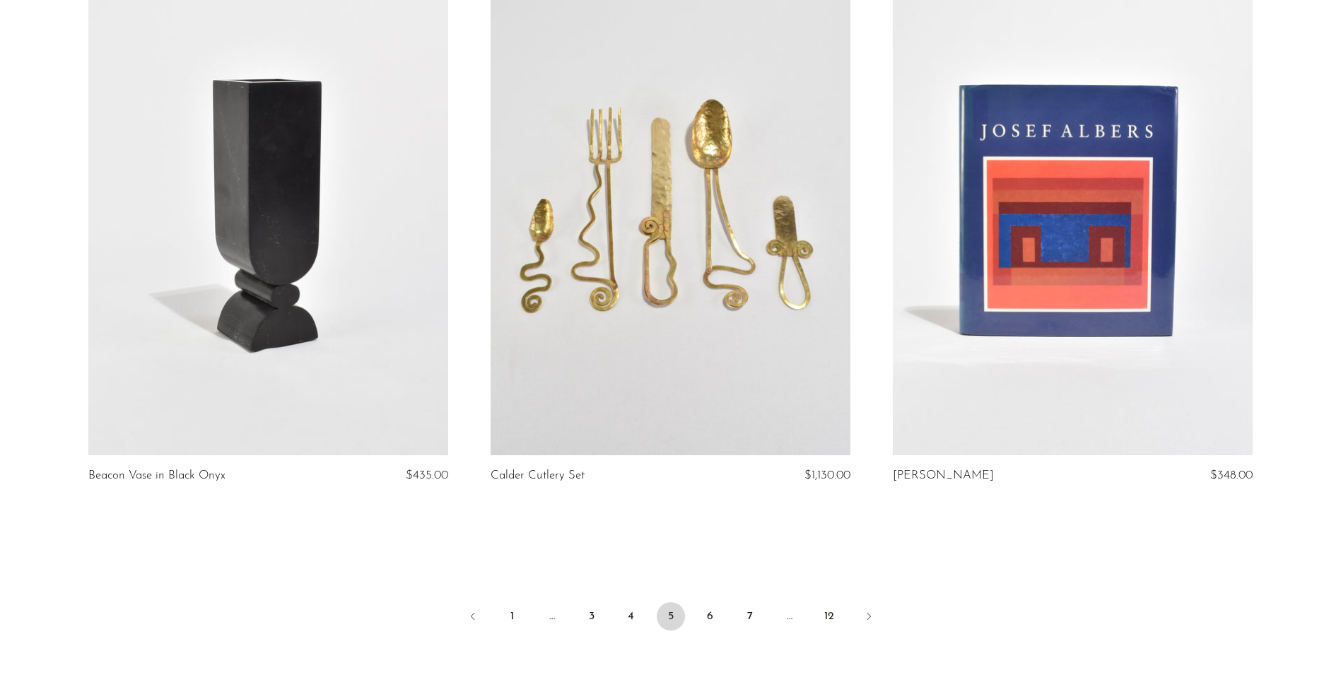
scroll to position [6432, 0]
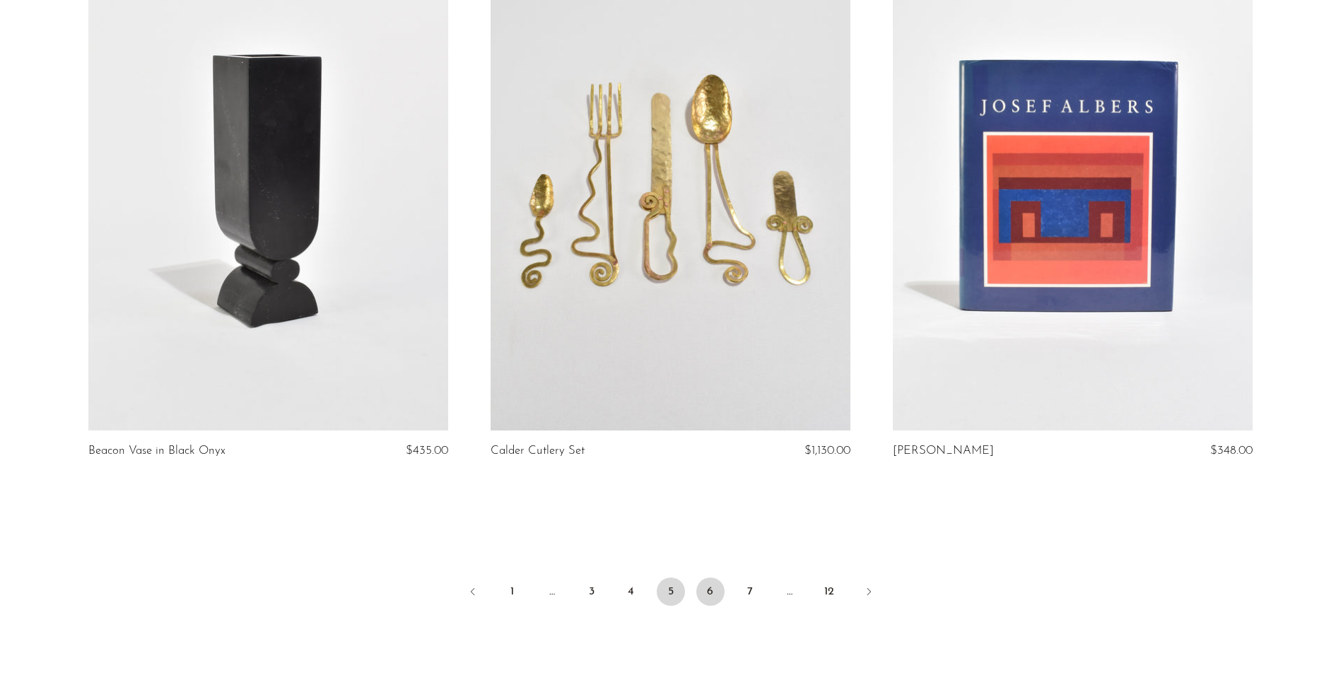
click at [705, 594] on link "6" at bounding box center [710, 591] width 28 height 28
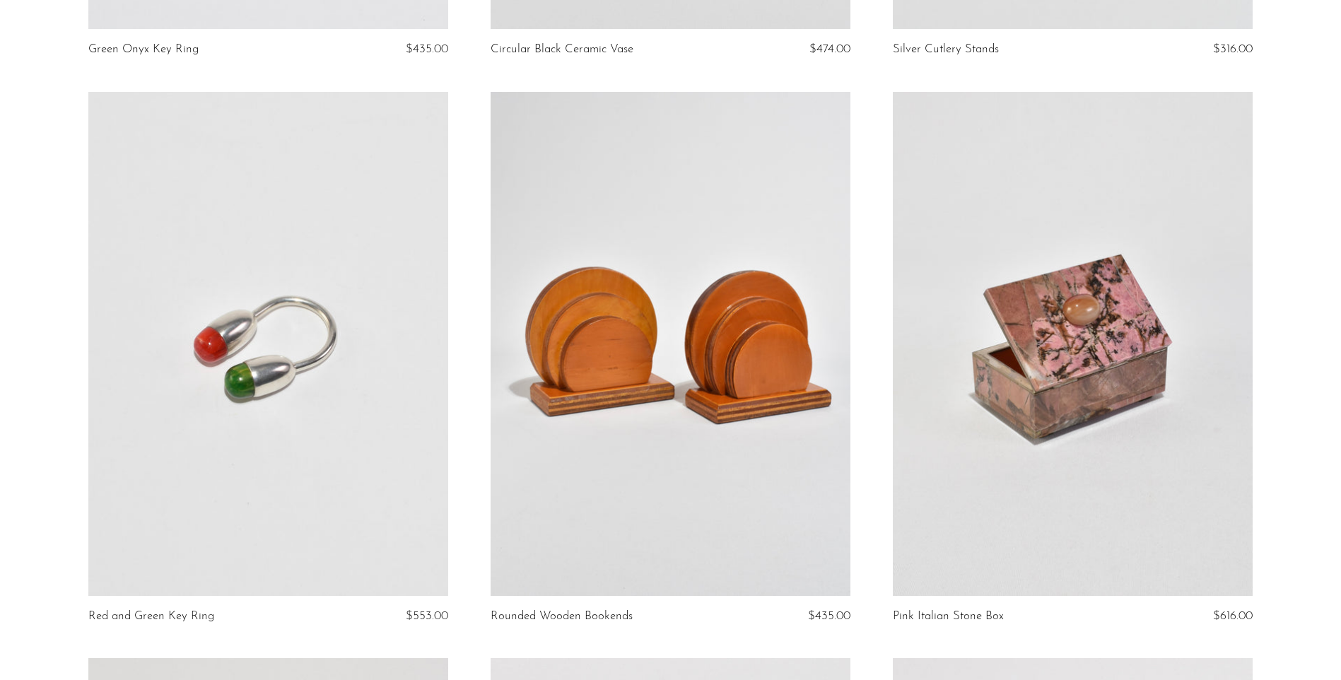
scroll to position [636, 0]
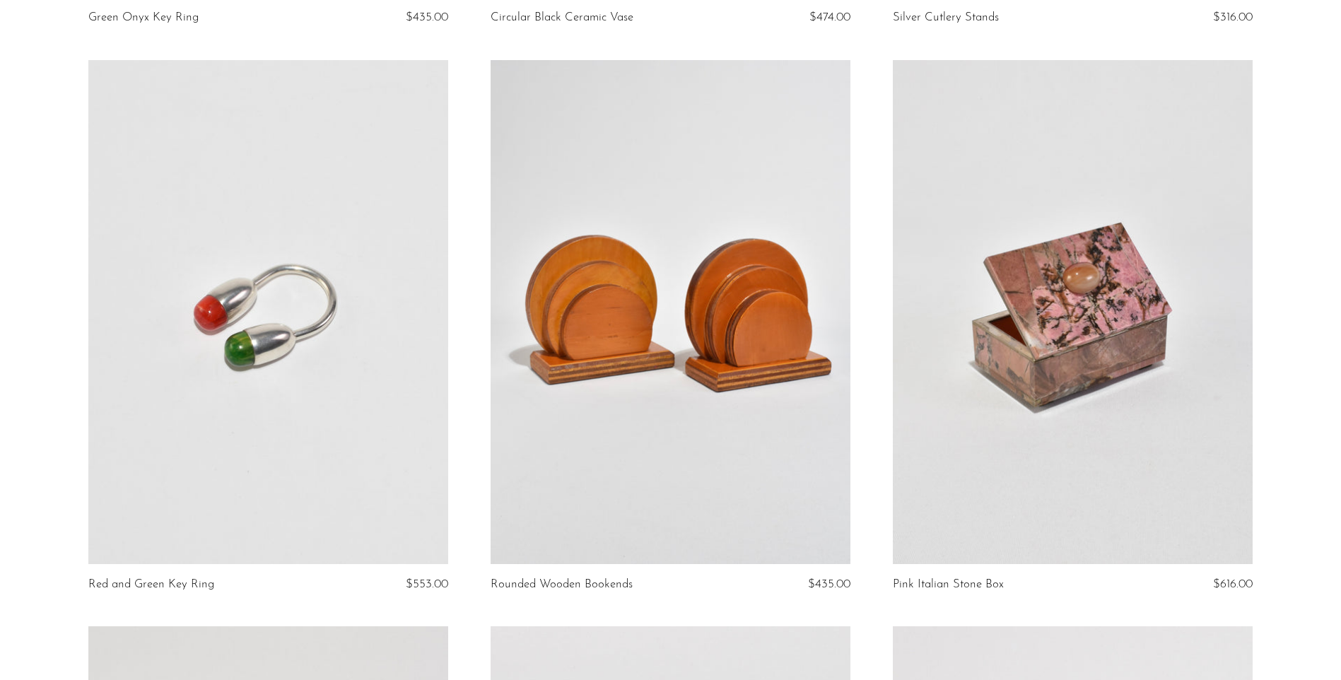
click at [1046, 313] on link at bounding box center [1073, 312] width 360 height 504
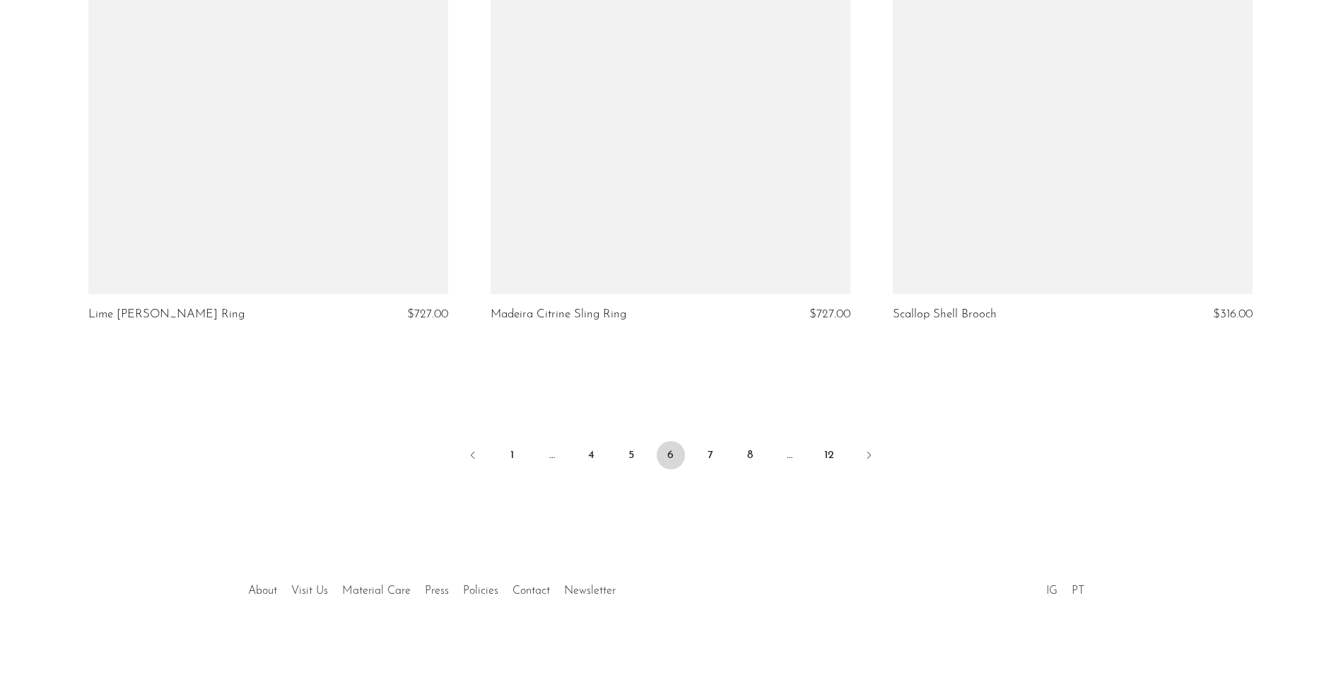
scroll to position [6574, 0]
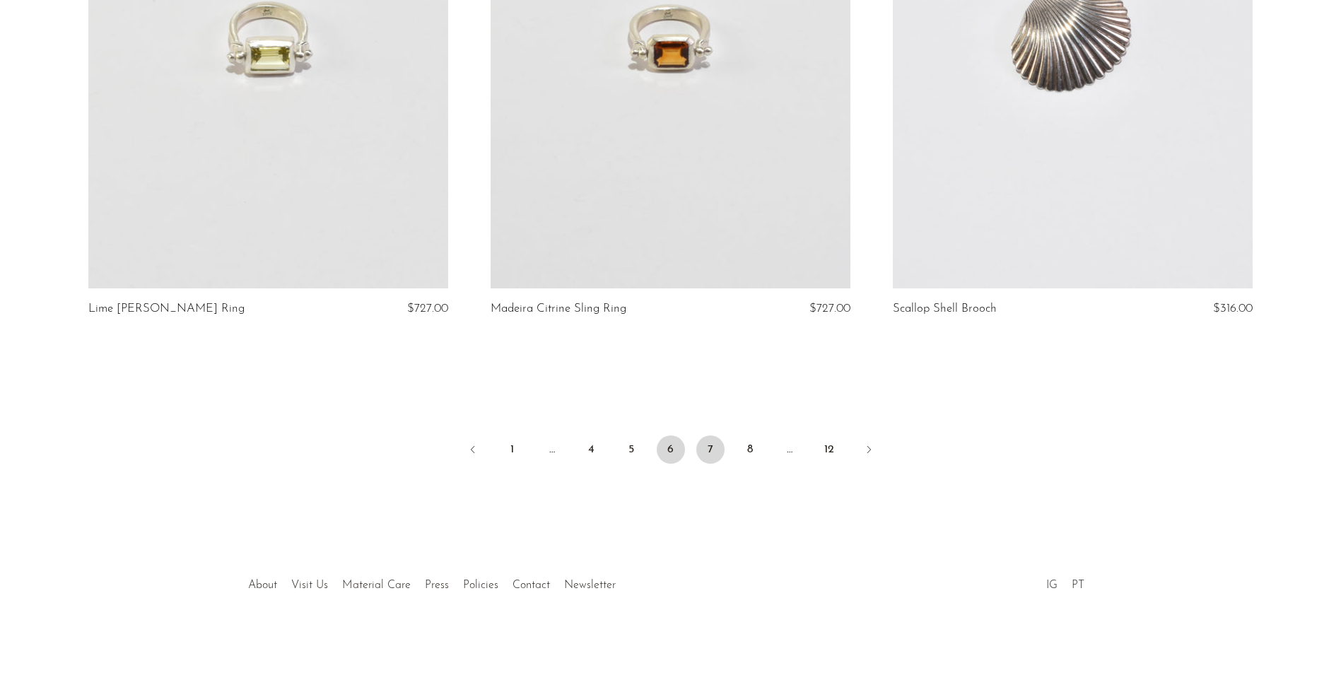
click at [702, 440] on link "7" at bounding box center [710, 449] width 28 height 28
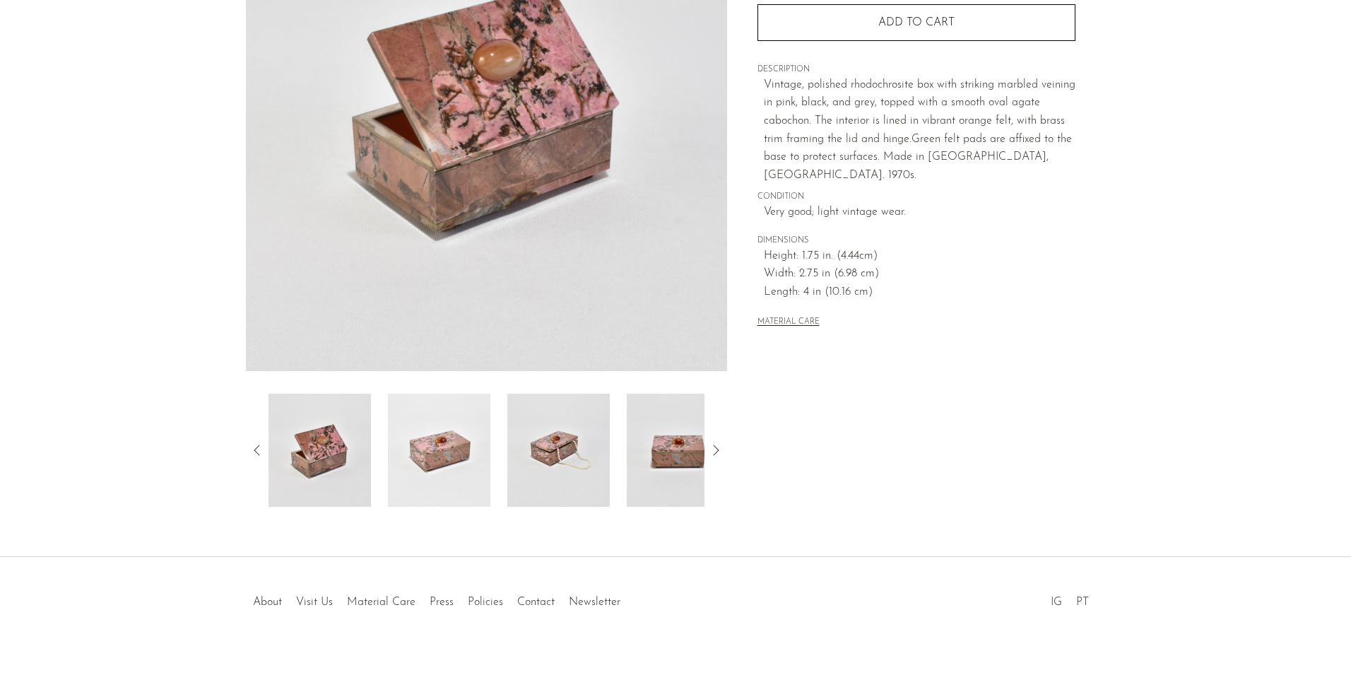
scroll to position [240, 0]
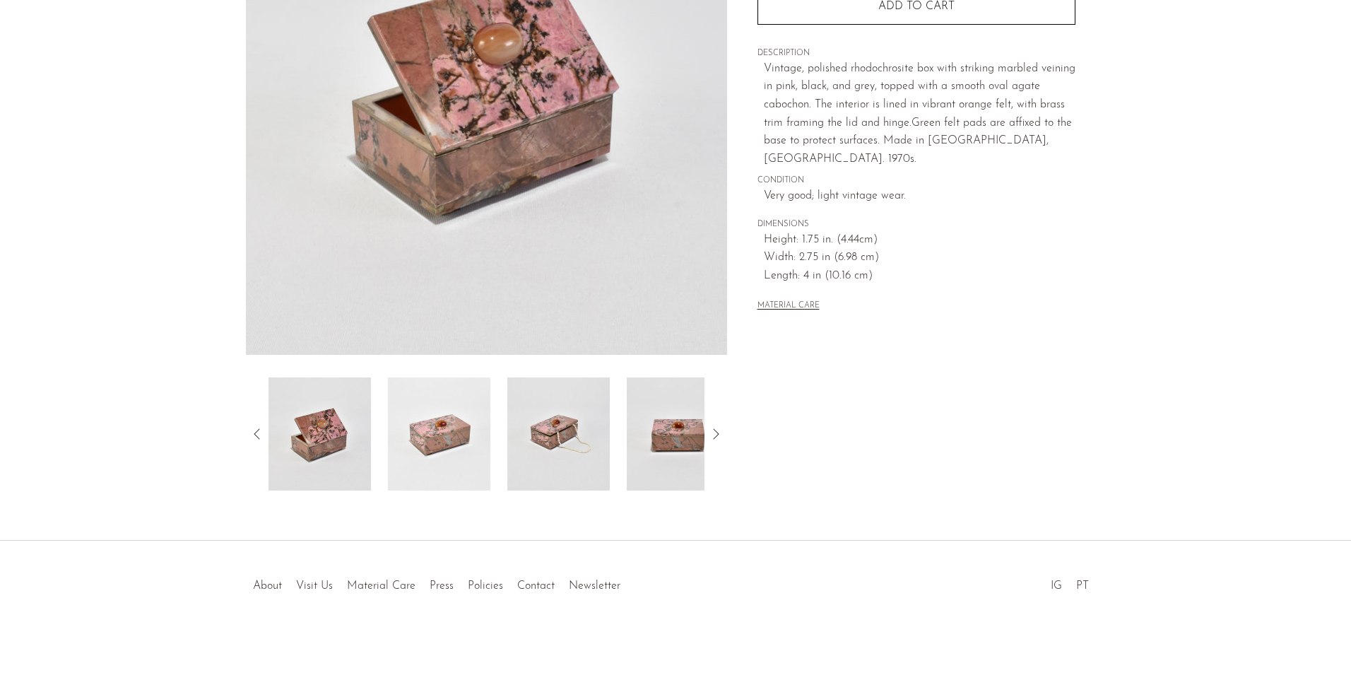
click at [426, 440] on img at bounding box center [439, 433] width 102 height 113
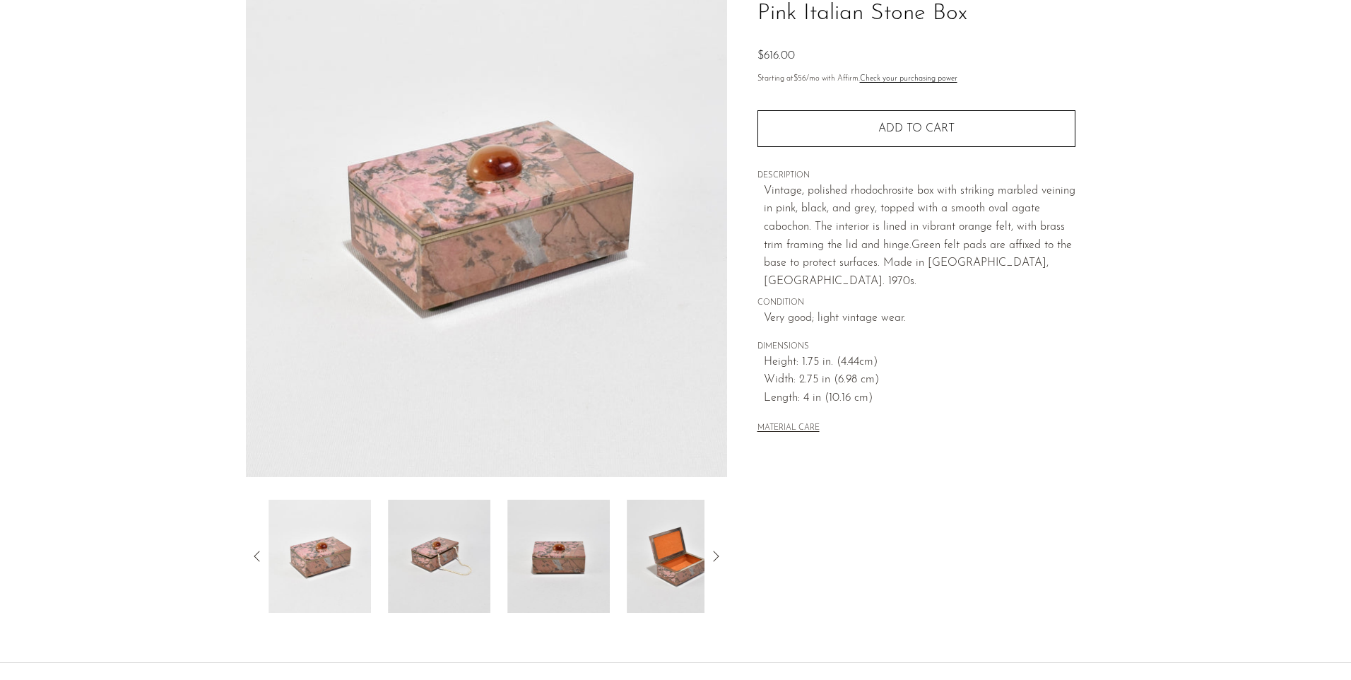
scroll to position [99, 0]
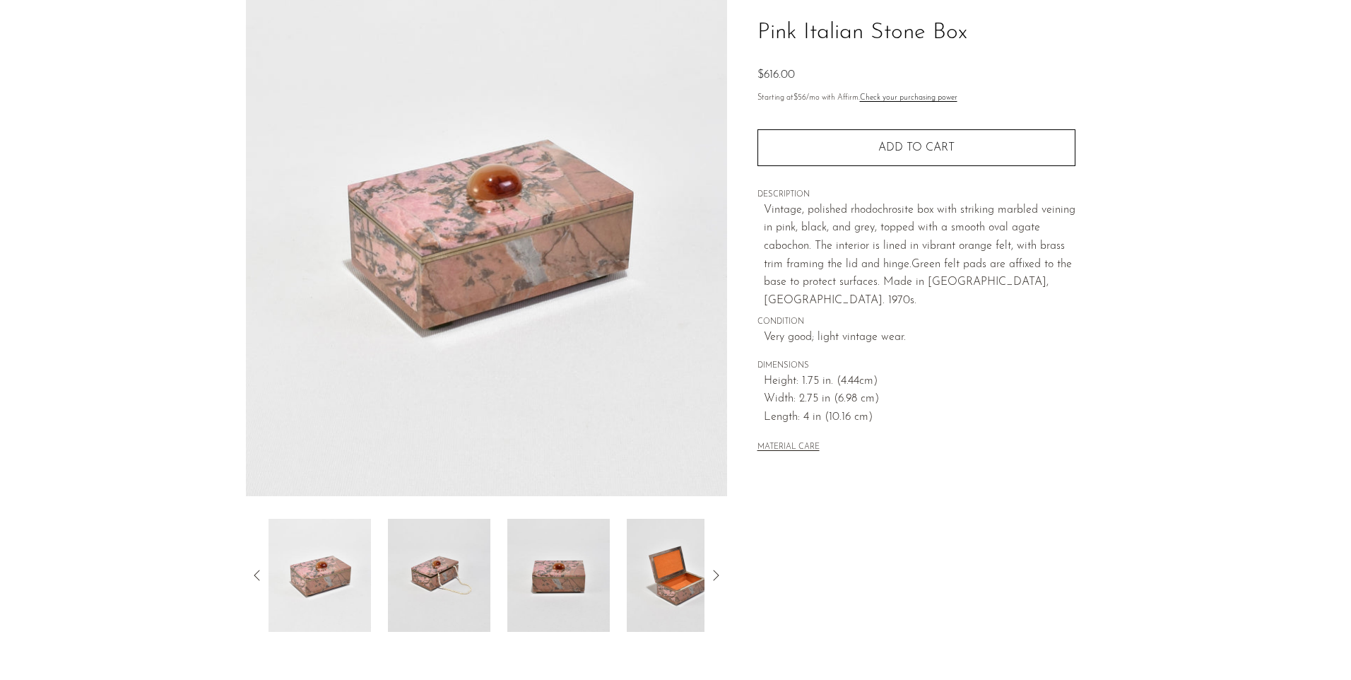
click at [539, 565] on img at bounding box center [558, 575] width 102 height 113
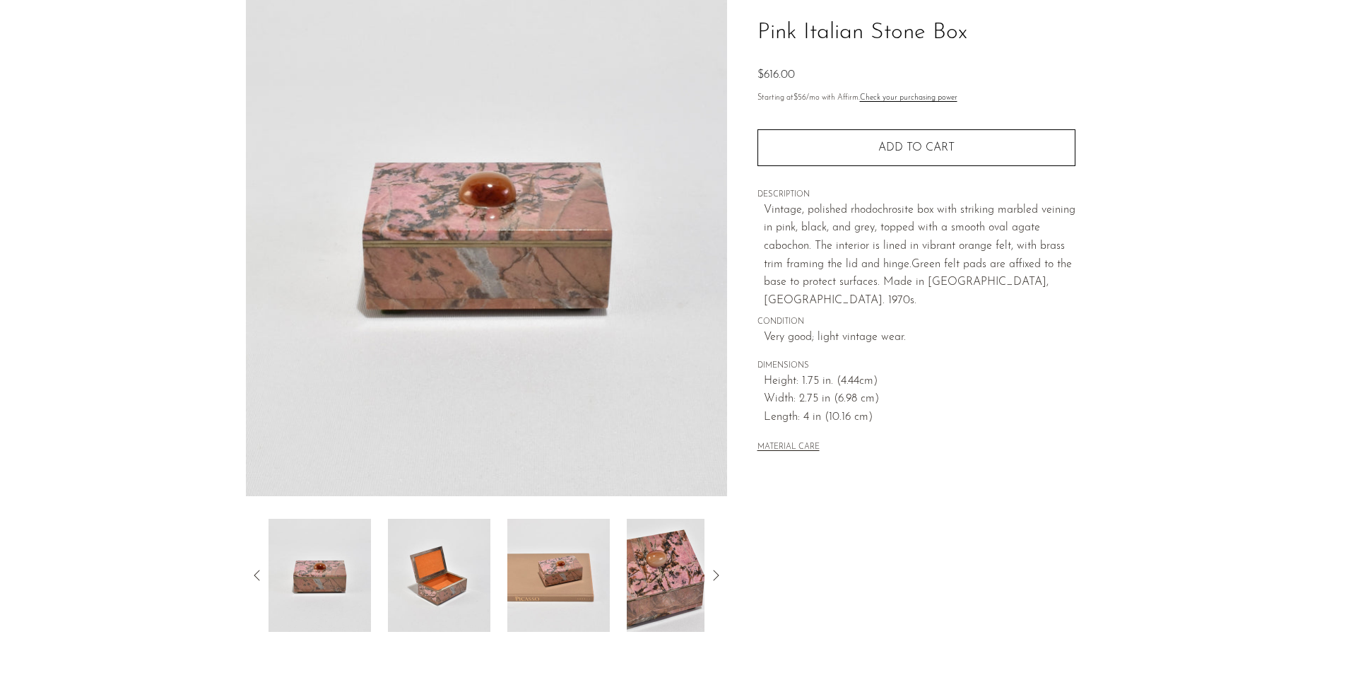
click at [541, 565] on img at bounding box center [558, 575] width 102 height 113
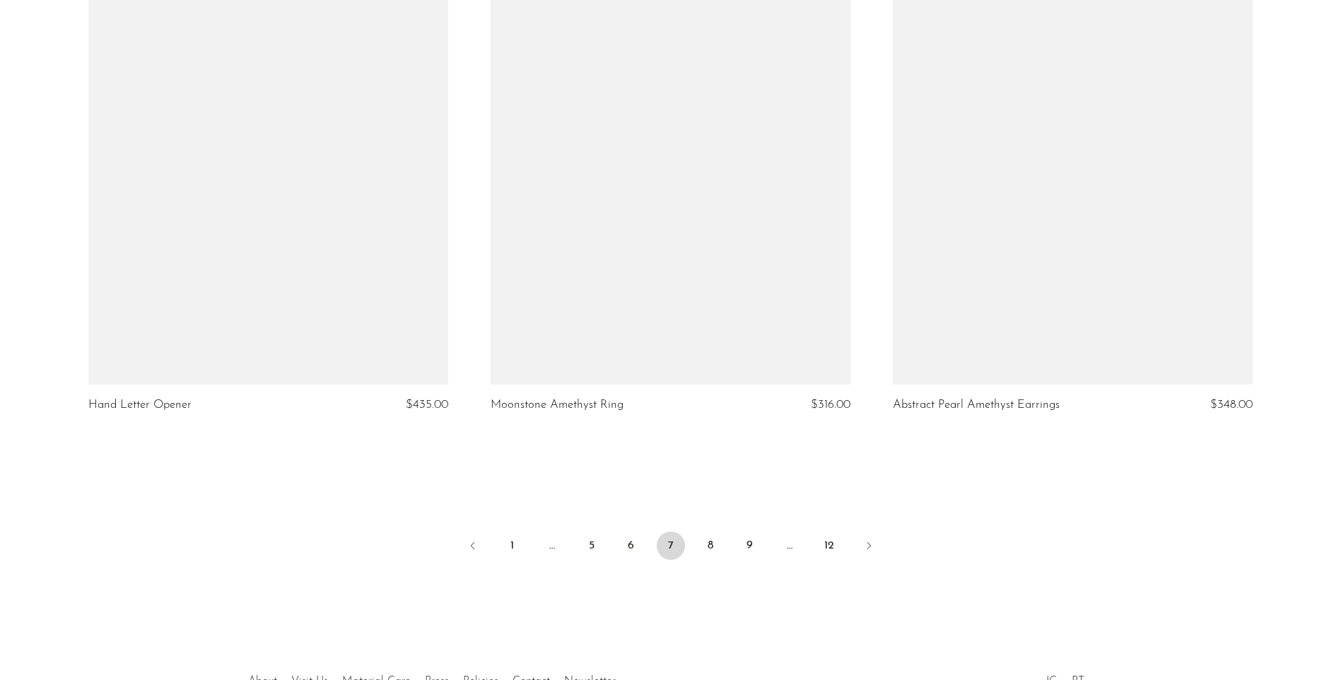
scroll to position [6502, 0]
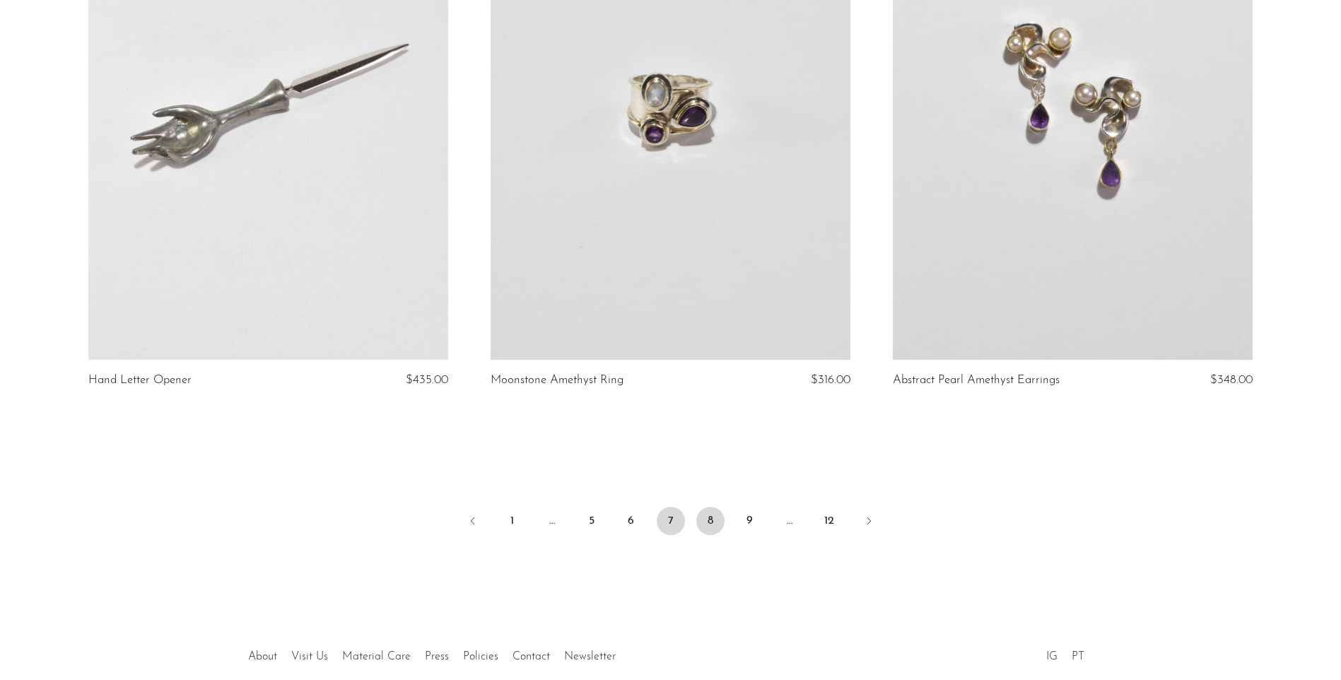
click at [703, 532] on link "8" at bounding box center [710, 521] width 28 height 28
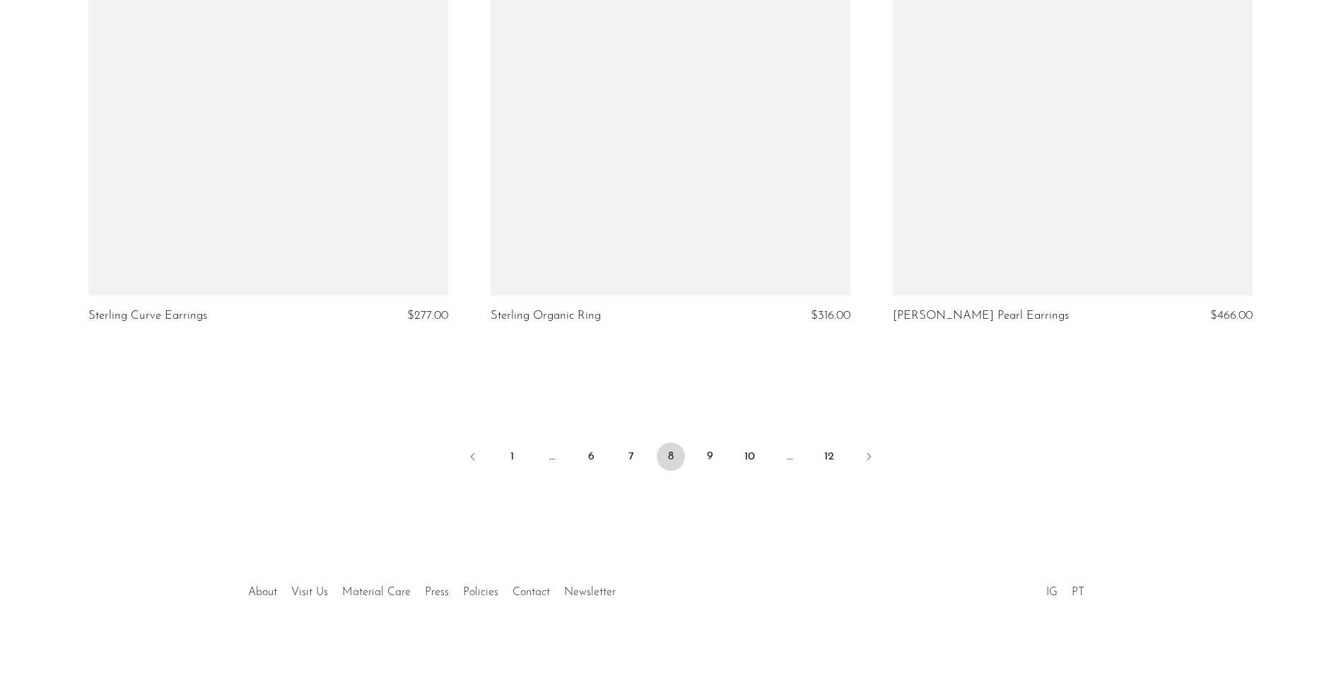
scroll to position [6574, 0]
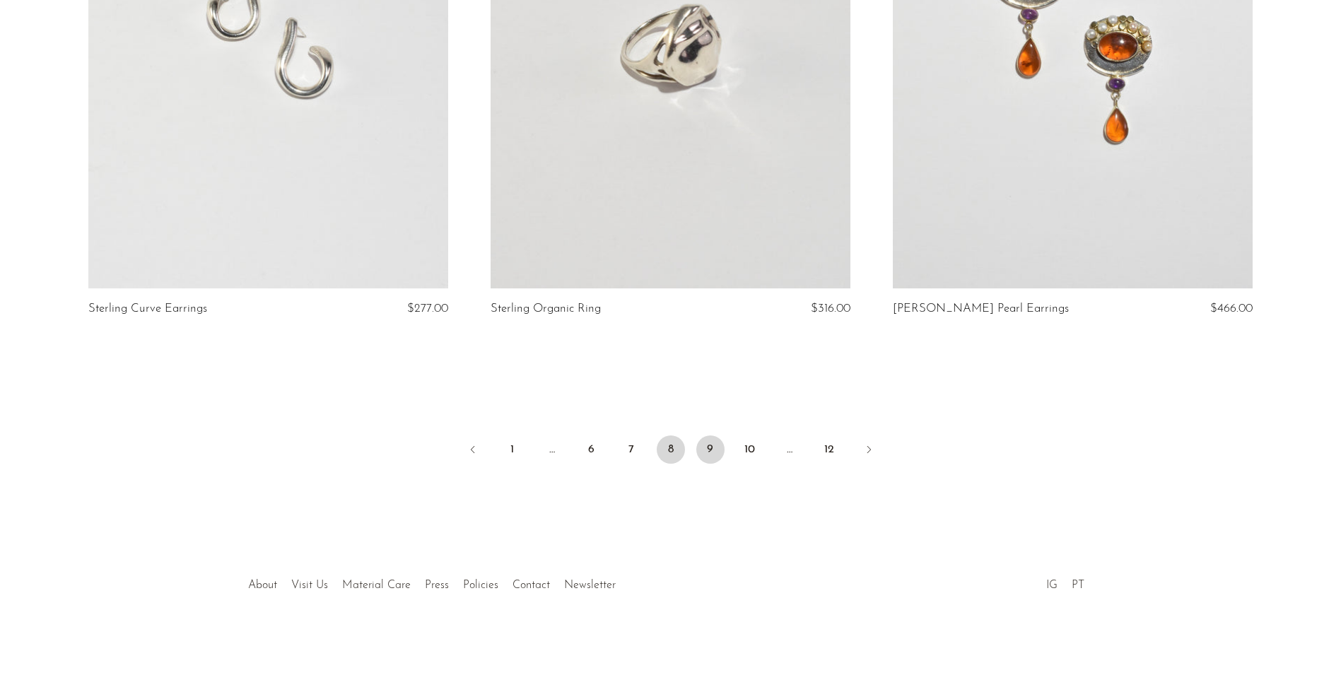
click at [710, 451] on link "9" at bounding box center [710, 449] width 28 height 28
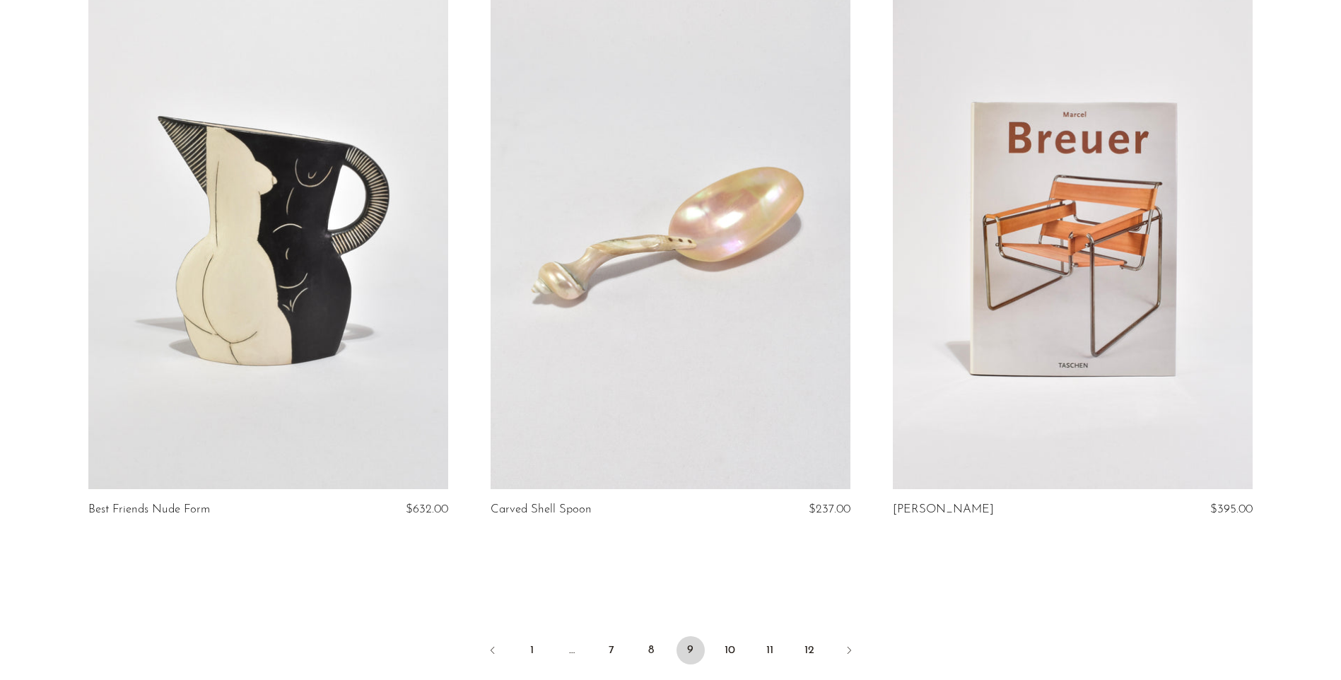
scroll to position [6502, 0]
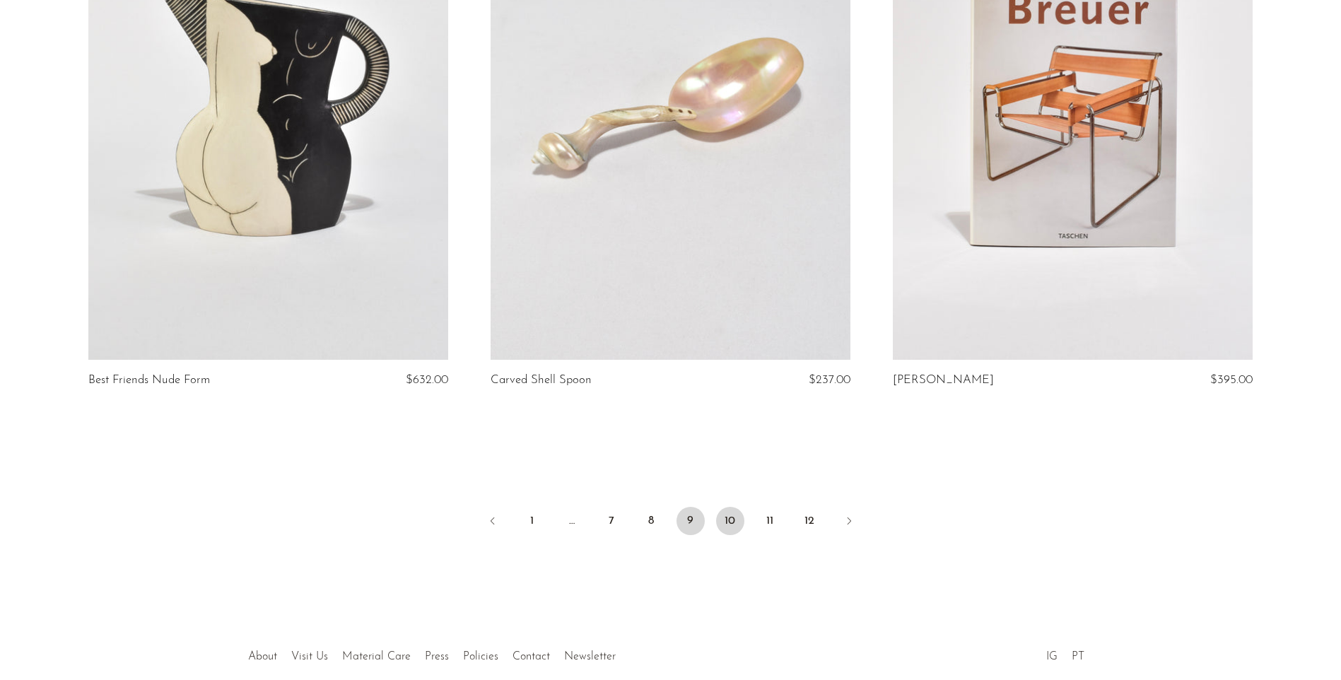
click at [730, 514] on link "10" at bounding box center [730, 521] width 28 height 28
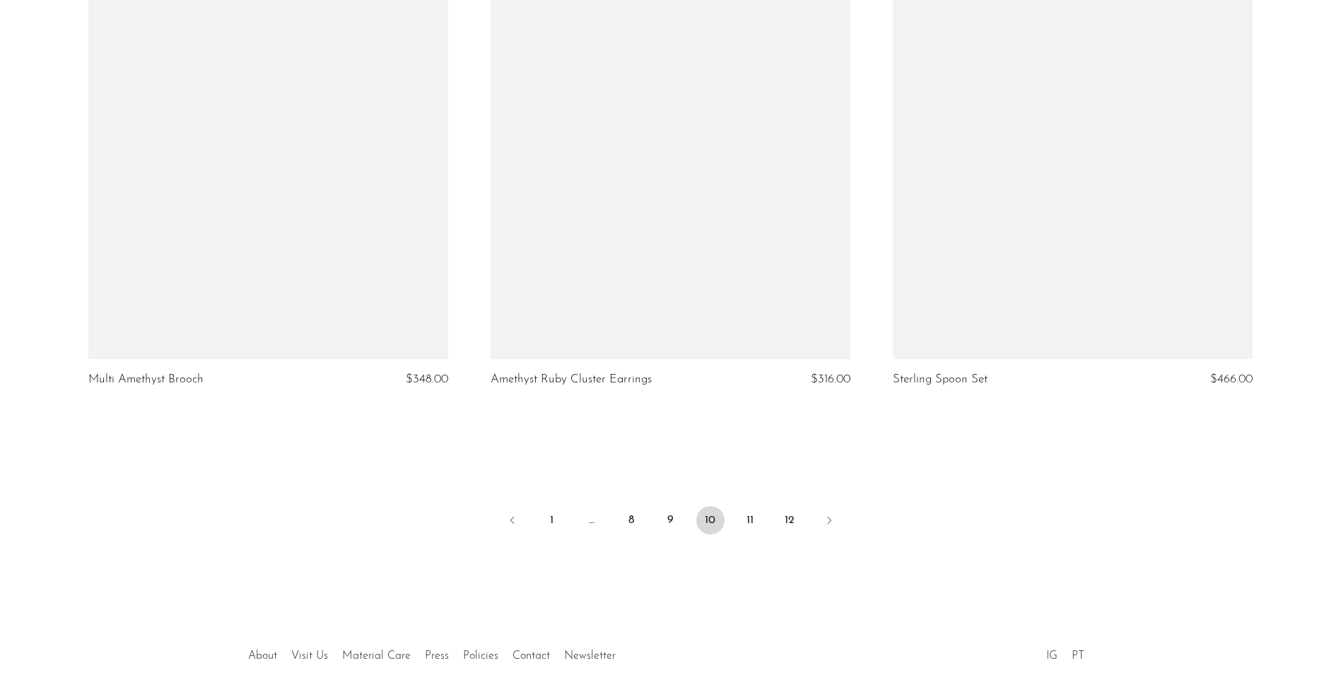
scroll to position [6574, 0]
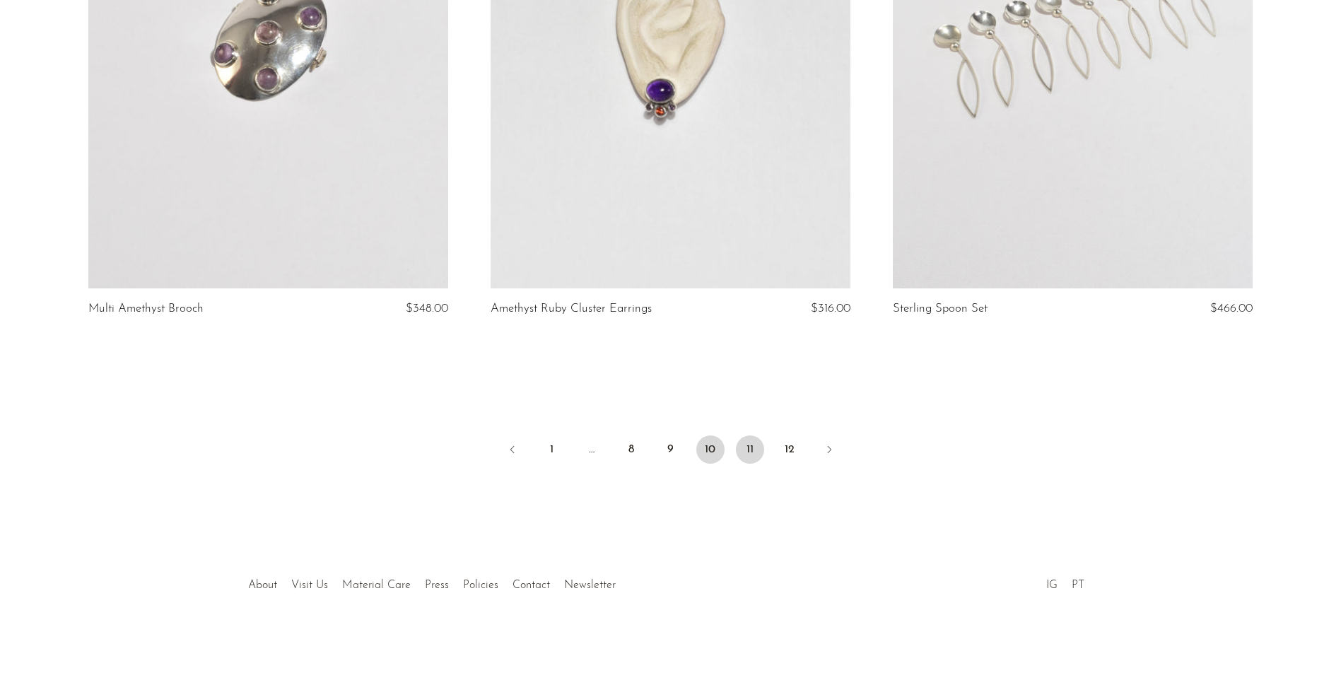
click at [747, 454] on link "11" at bounding box center [750, 449] width 28 height 28
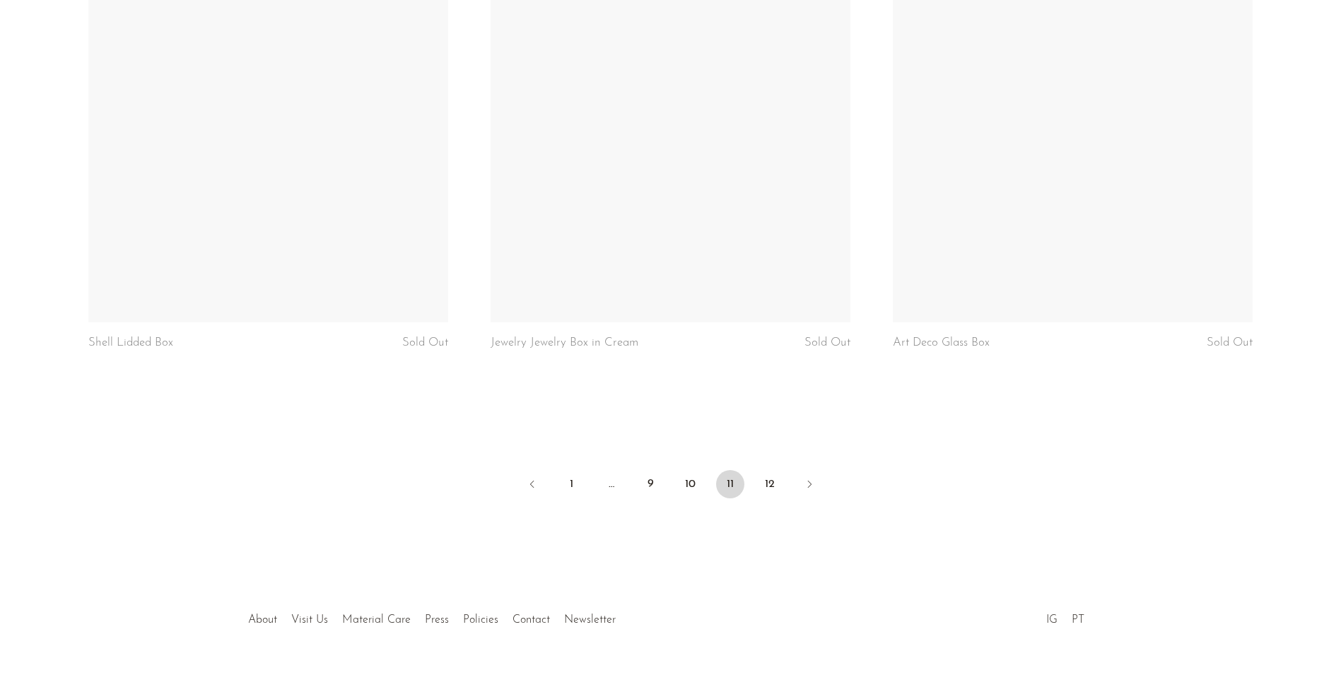
scroll to position [6586, 0]
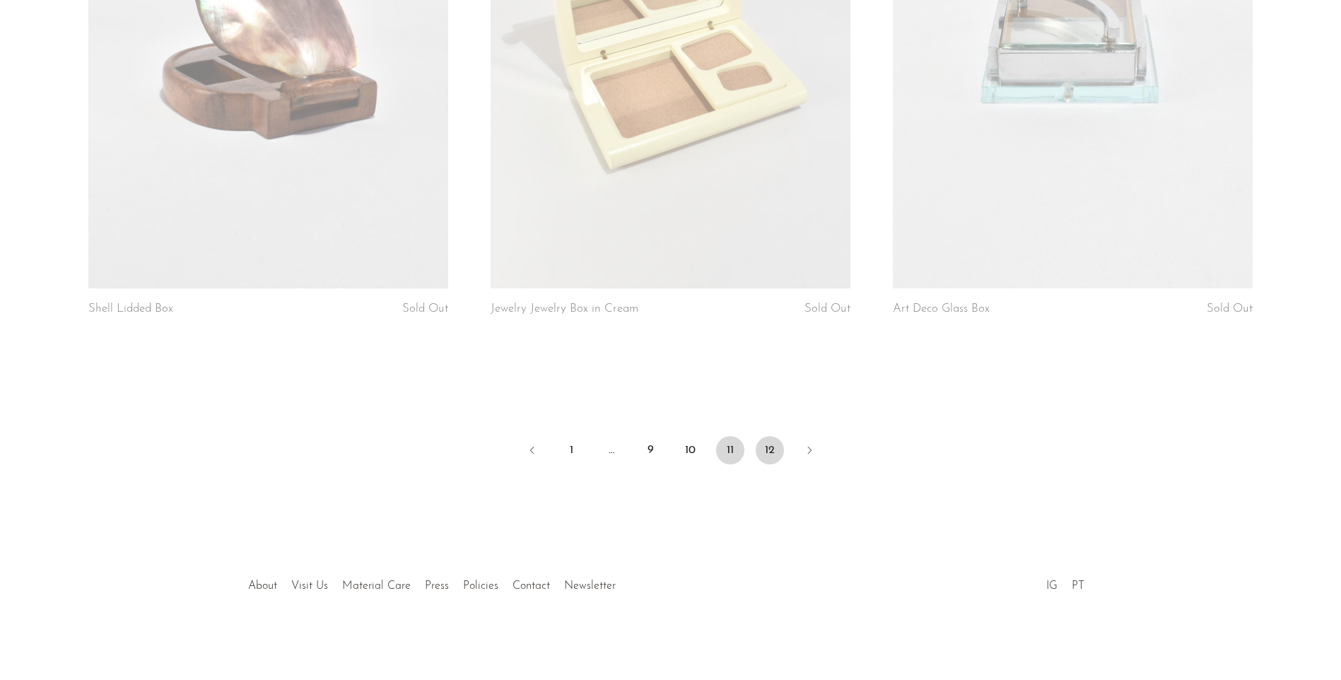
click at [777, 452] on link "12" at bounding box center [770, 450] width 28 height 28
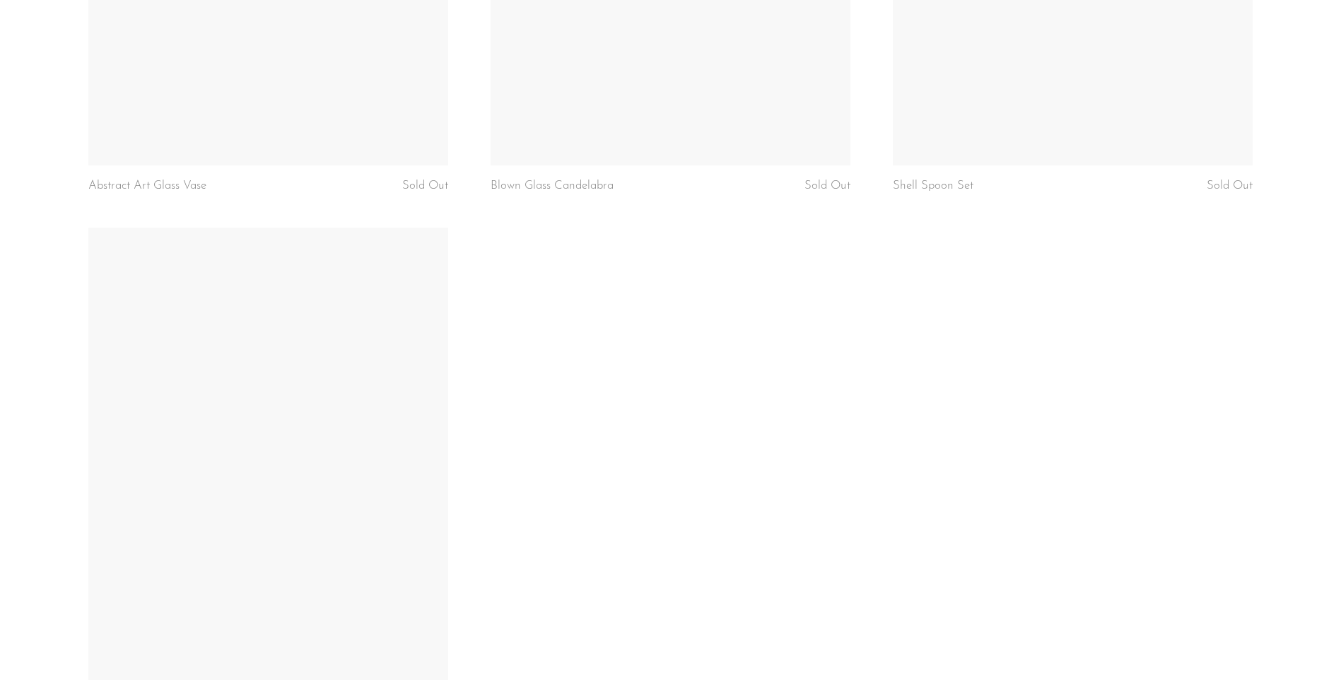
scroll to position [6361, 0]
